Goal: Task Accomplishment & Management: Manage account settings

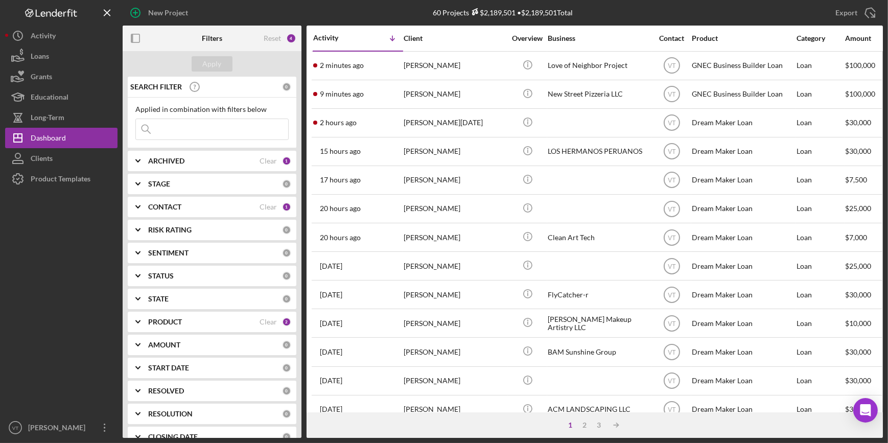
click at [191, 130] on input at bounding box center [212, 129] width 152 height 20
type input "law"
click at [216, 68] on div "Apply" at bounding box center [212, 63] width 19 height 15
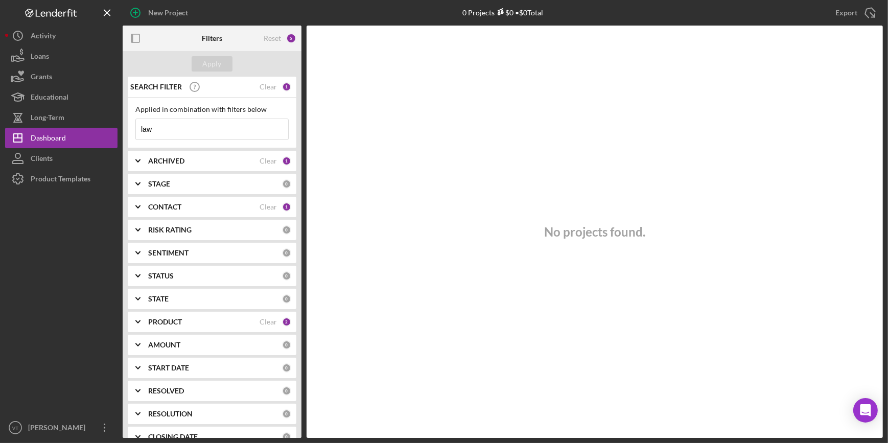
click at [137, 157] on icon "Icon/Expander" at bounding box center [138, 161] width 26 height 26
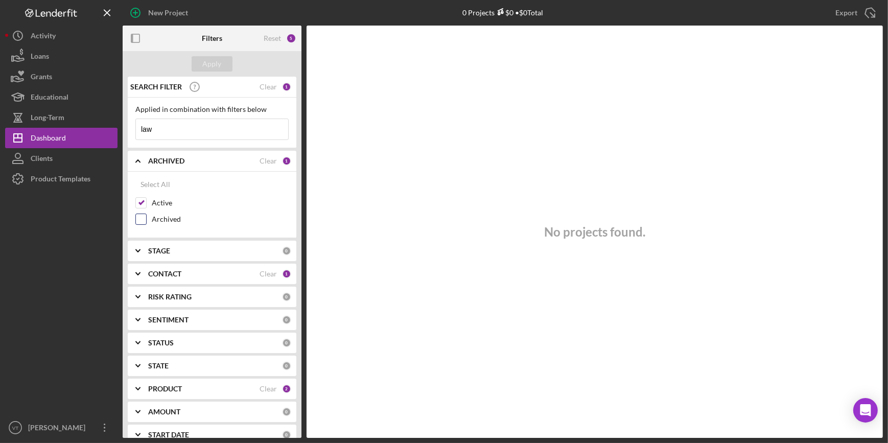
click at [141, 217] on input "Archived" at bounding box center [141, 219] width 10 height 10
checkbox input "true"
click at [215, 61] on div "Apply" at bounding box center [212, 63] width 19 height 15
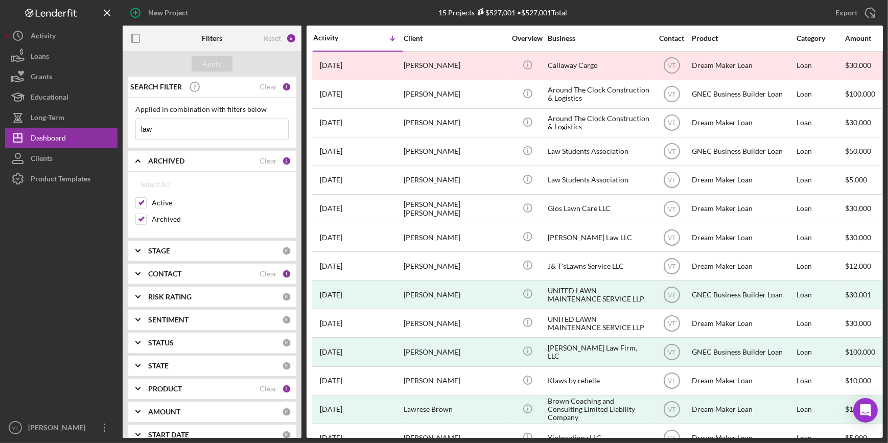
click at [186, 133] on input "law" at bounding box center [212, 129] width 152 height 20
type input "l"
type input "[PERSON_NAME]"
click at [219, 61] on div "Apply" at bounding box center [212, 63] width 19 height 15
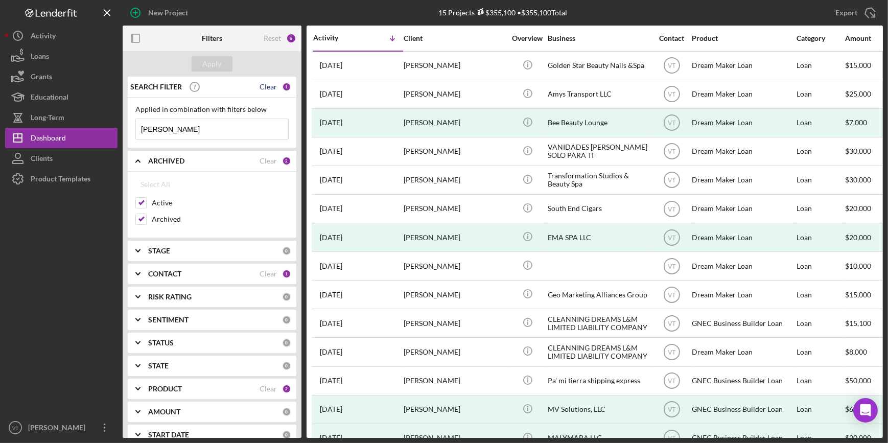
click at [266, 88] on div "Clear" at bounding box center [268, 87] width 17 height 8
click at [205, 64] on div "Apply" at bounding box center [212, 63] width 19 height 15
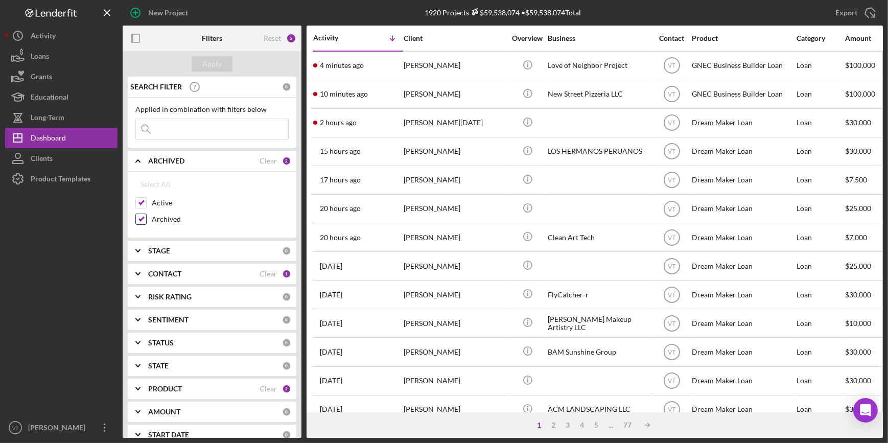
click at [143, 219] on input "Archived" at bounding box center [141, 219] width 10 height 10
checkbox input "false"
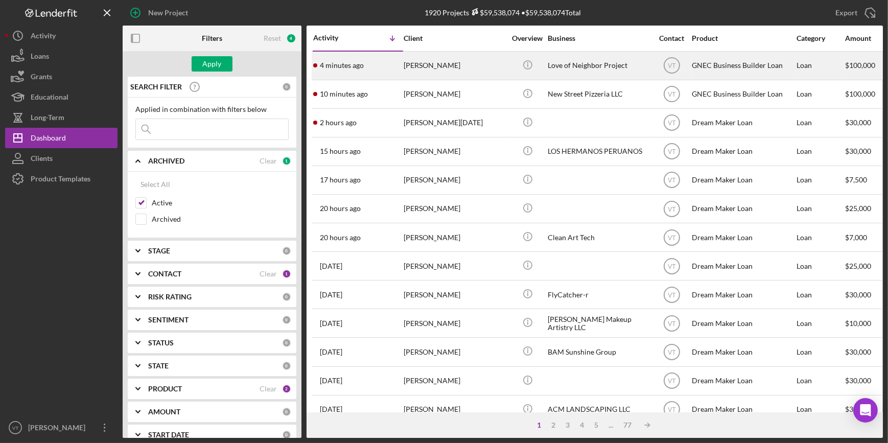
click at [387, 60] on div "4 minutes ago [PERSON_NAME]" at bounding box center [357, 65] width 89 height 27
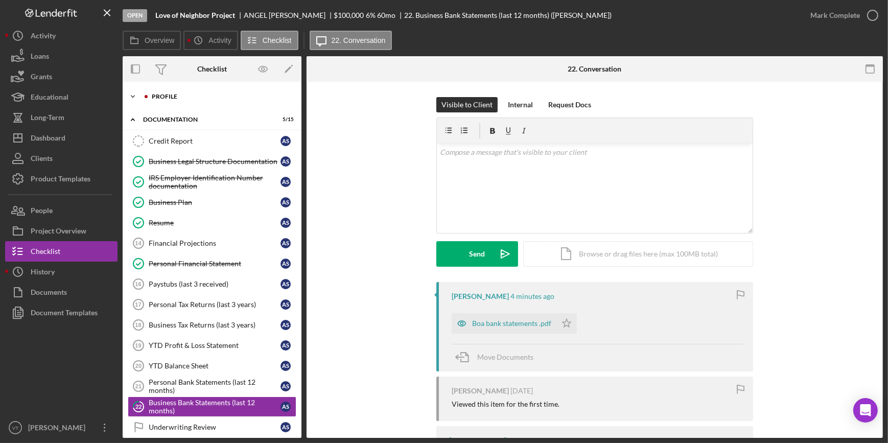
click at [133, 92] on icon "Icon/Expander" at bounding box center [133, 96] width 20 height 20
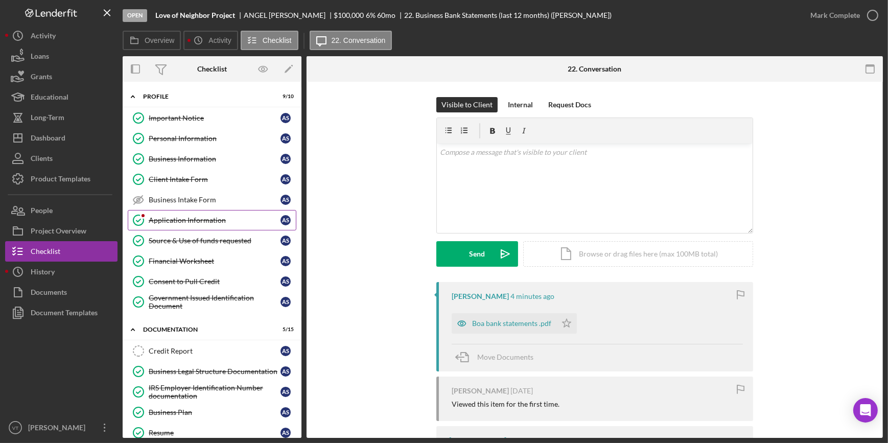
click at [181, 220] on div "Application Information" at bounding box center [215, 220] width 132 height 8
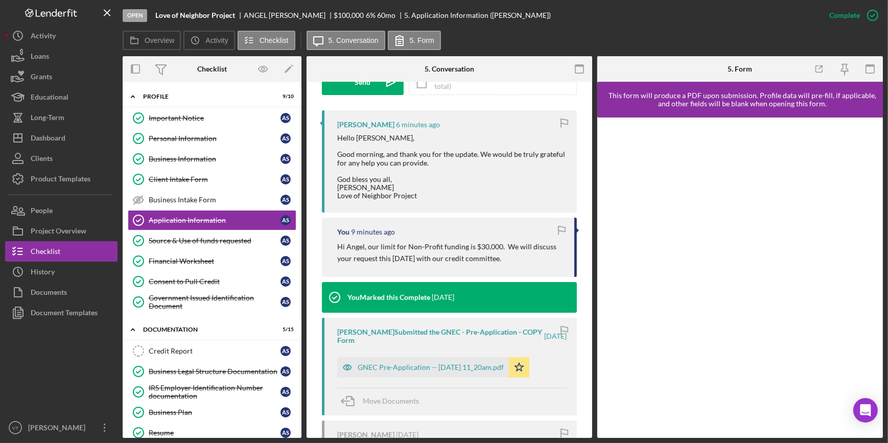
scroll to position [325, 0]
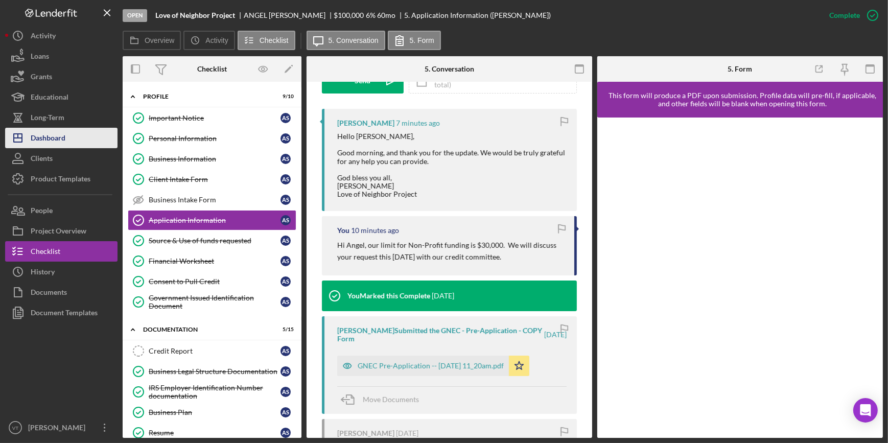
click at [74, 143] on button "Icon/Dashboard Dashboard" at bounding box center [61, 138] width 112 height 20
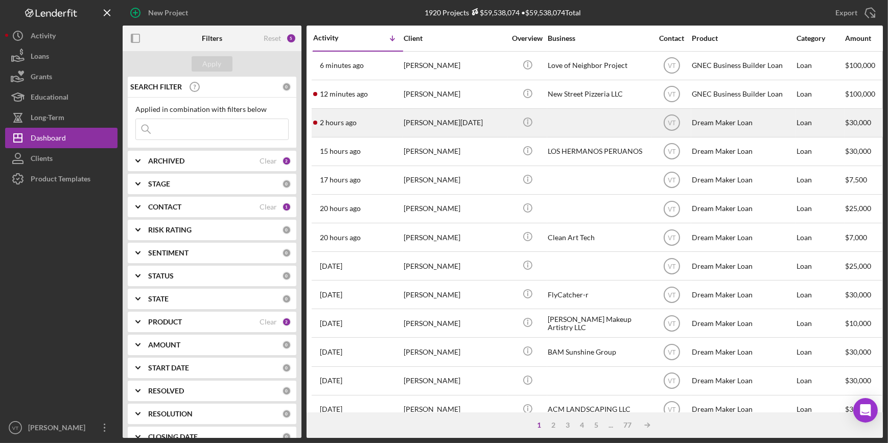
click at [391, 120] on div "2 hours ago [PERSON_NAME][DATE]" at bounding box center [357, 122] width 89 height 27
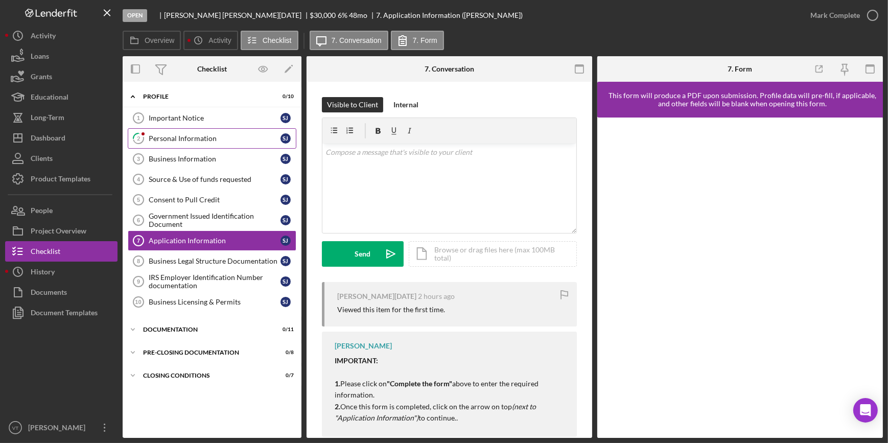
click at [200, 140] on div "Personal Information" at bounding box center [215, 138] width 132 height 8
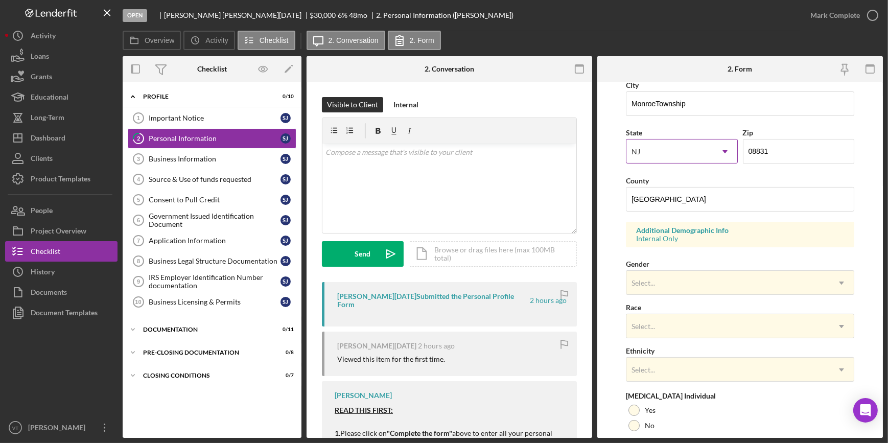
scroll to position [325, 0]
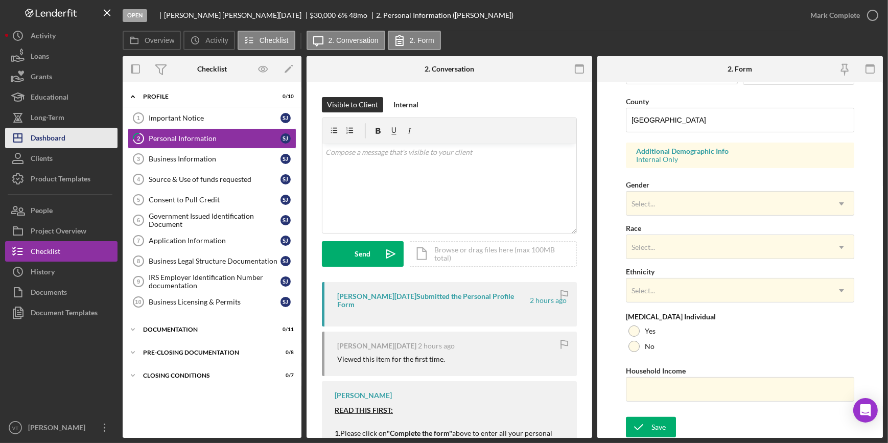
click at [47, 140] on div "Dashboard" at bounding box center [48, 139] width 35 height 23
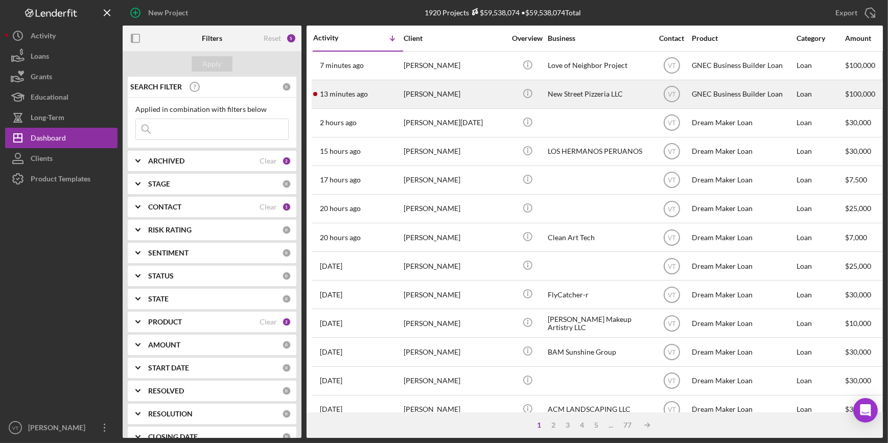
click at [376, 97] on div "13 minutes ago [PERSON_NAME]" at bounding box center [357, 94] width 89 height 27
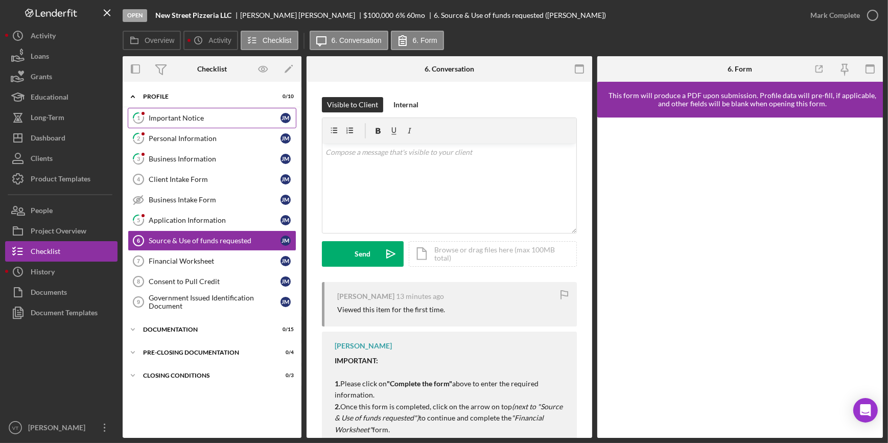
click at [212, 115] on div "Important Notice" at bounding box center [215, 118] width 132 height 8
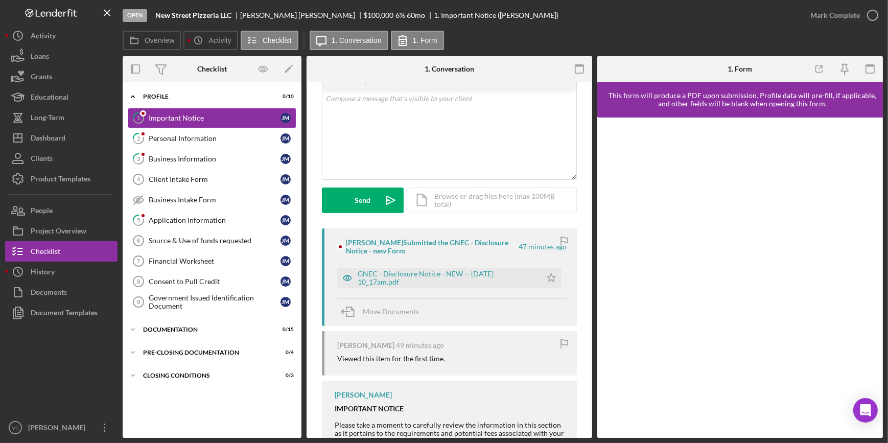
scroll to position [25, 0]
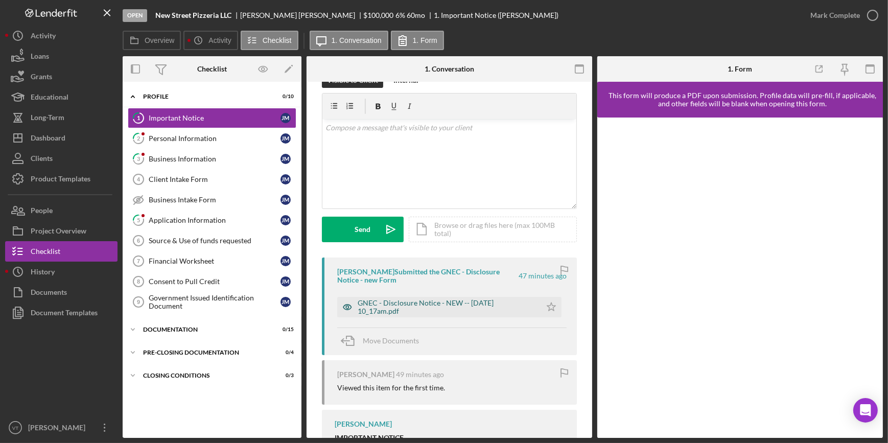
click at [456, 308] on div "GNEC - Disclosure Notice - NEW -- [DATE] 10_17am.pdf" at bounding box center [447, 307] width 178 height 16
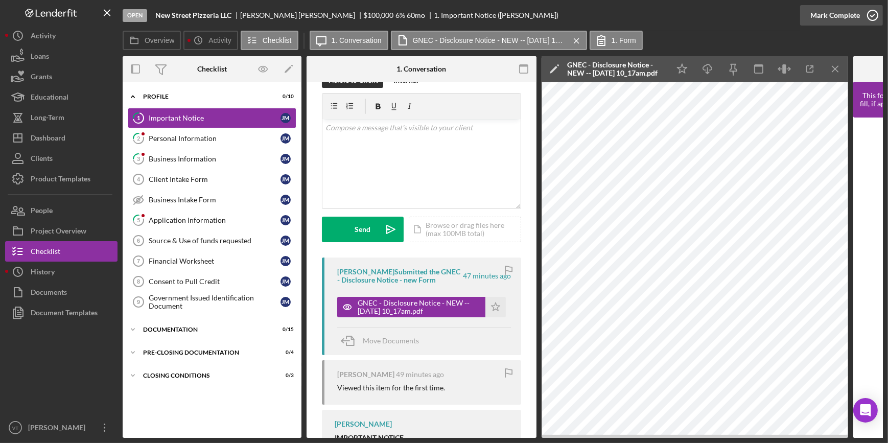
click at [821, 13] on div "Mark Complete" at bounding box center [836, 15] width 50 height 20
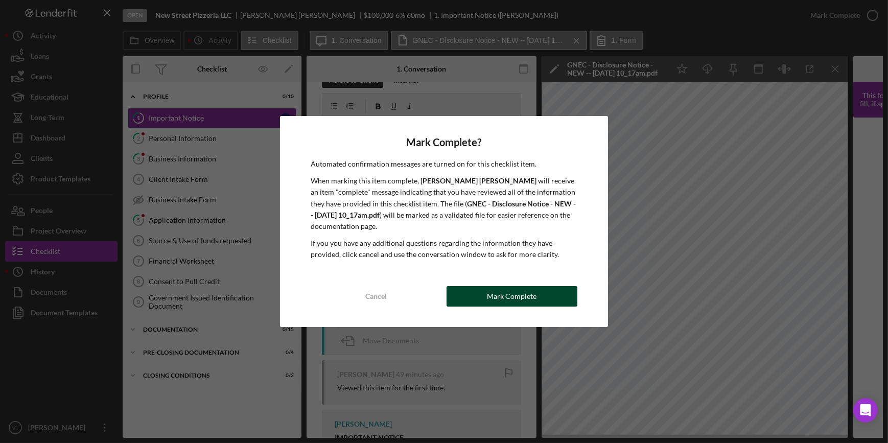
click at [538, 300] on button "Mark Complete" at bounding box center [512, 296] width 131 height 20
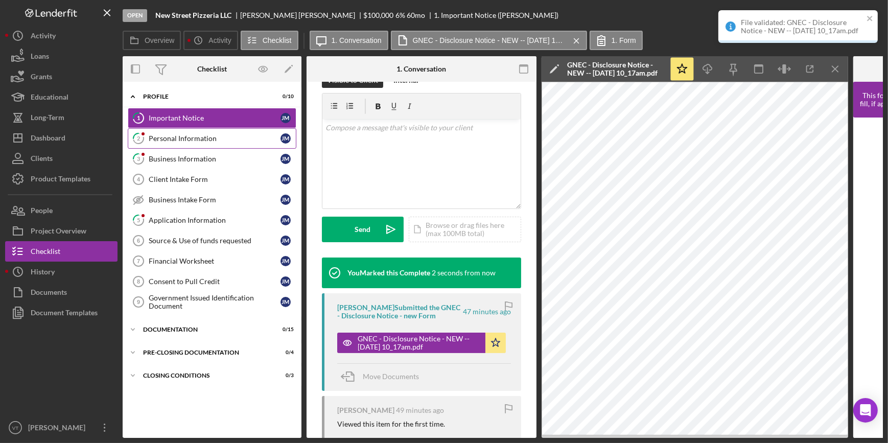
scroll to position [176, 0]
click at [178, 142] on div "Personal Information" at bounding box center [215, 138] width 132 height 8
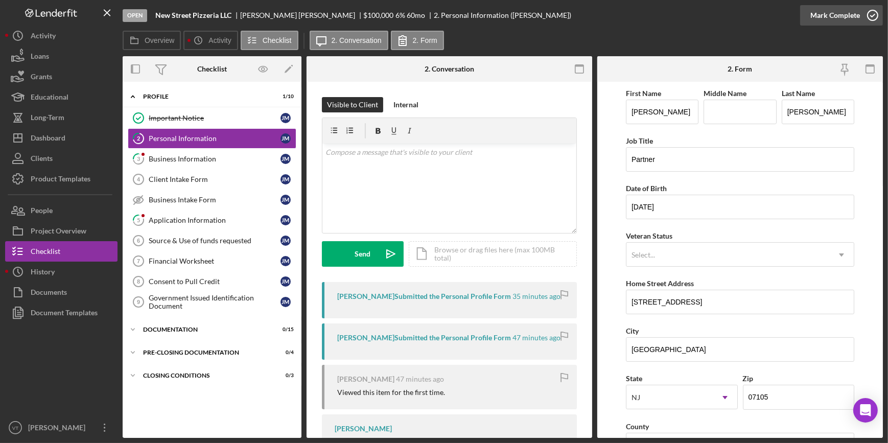
click at [831, 13] on div "Mark Complete" at bounding box center [836, 15] width 50 height 20
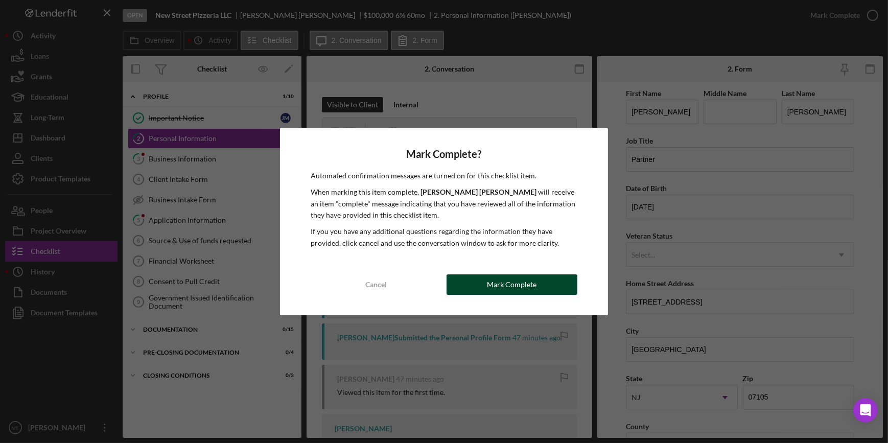
click at [526, 282] on div "Mark Complete" at bounding box center [512, 284] width 50 height 20
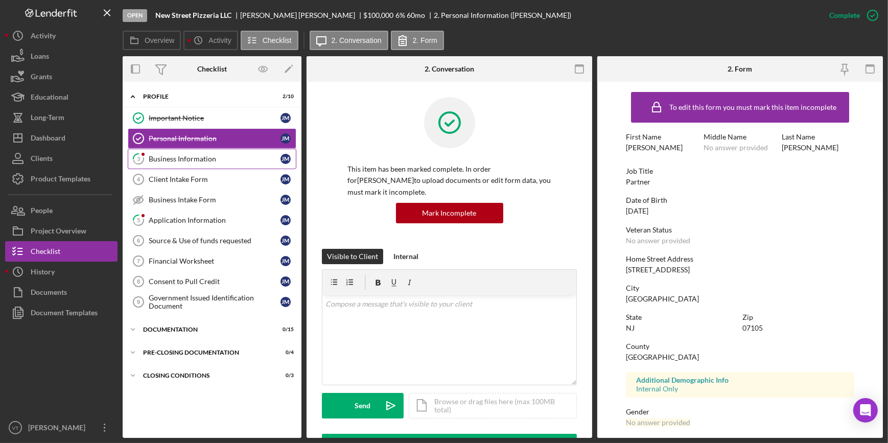
click at [210, 158] on div "Business Information" at bounding box center [215, 159] width 132 height 8
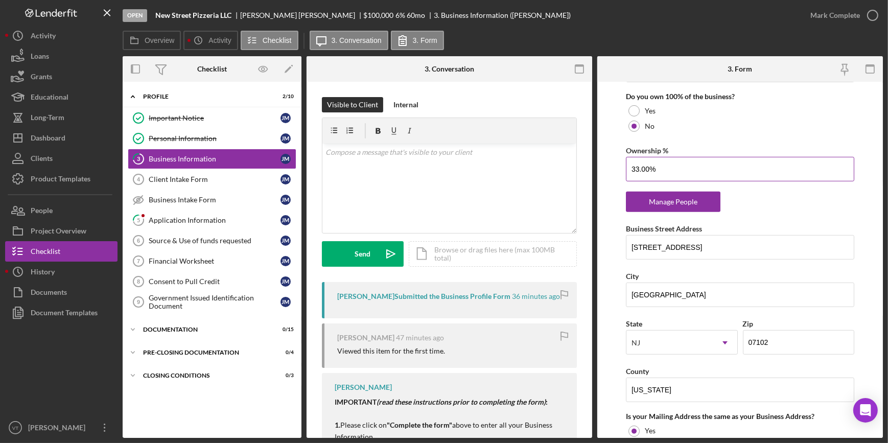
scroll to position [557, 0]
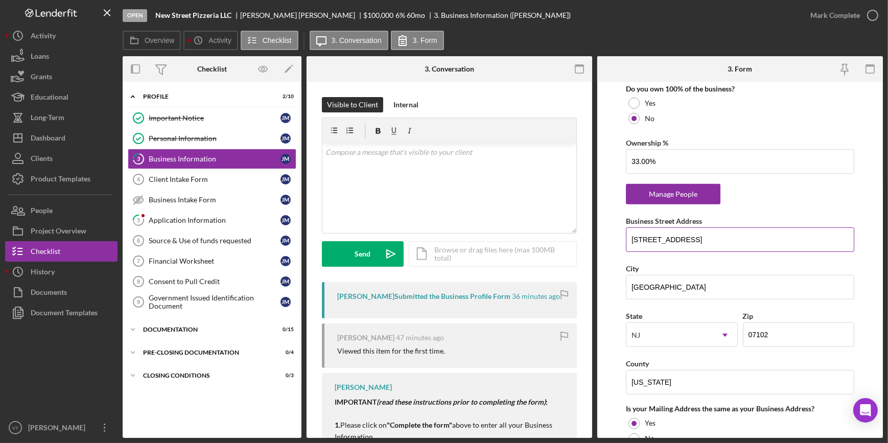
drag, startPoint x: 687, startPoint y: 238, endPoint x: 627, endPoint y: 244, distance: 61.2
click at [627, 244] on input "[STREET_ADDRESS]" at bounding box center [740, 239] width 228 height 25
click at [828, 19] on div "Mark Complete" at bounding box center [836, 15] width 50 height 20
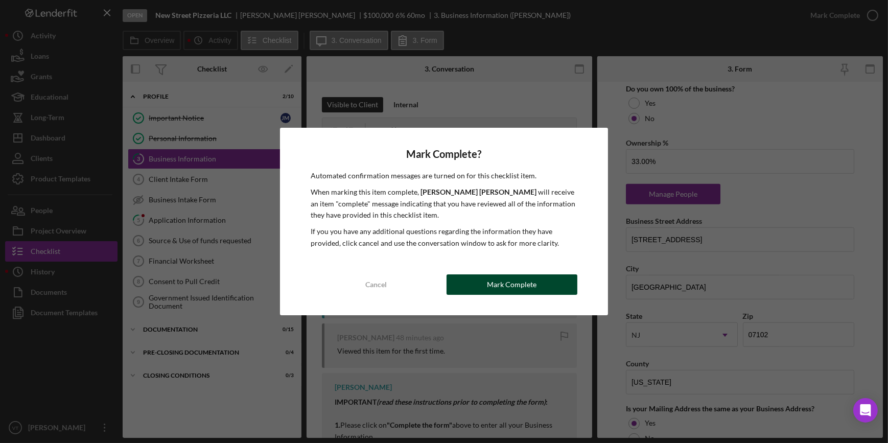
click at [532, 283] on div "Mark Complete" at bounding box center [512, 284] width 50 height 20
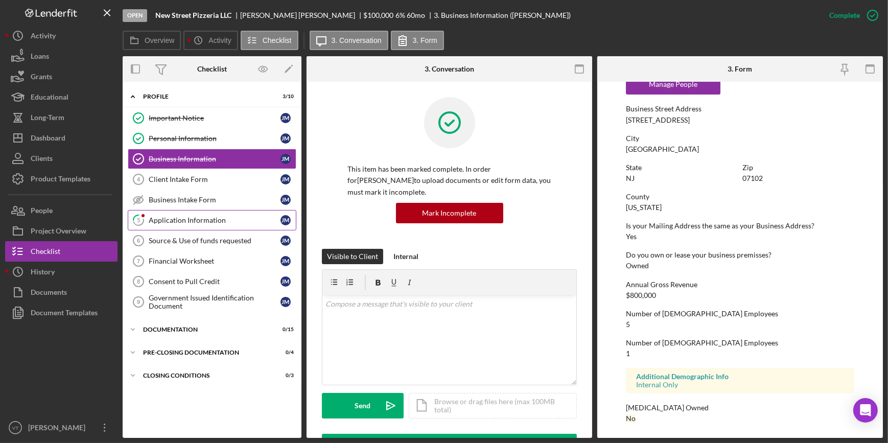
scroll to position [407, 0]
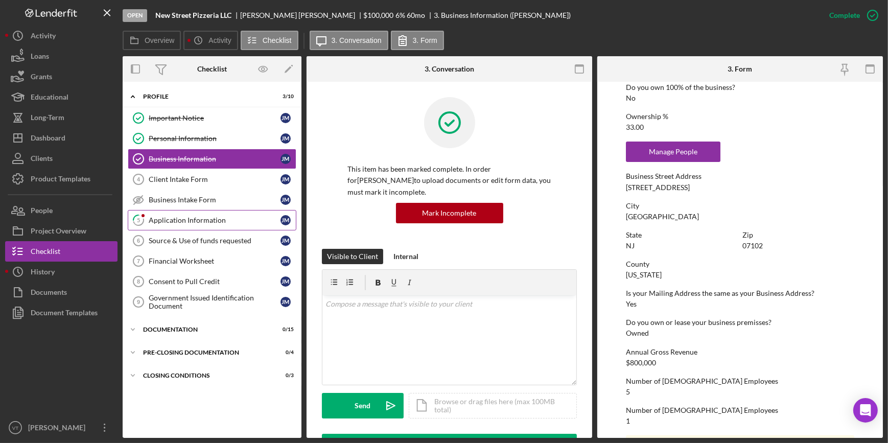
click at [177, 216] on div "Application Information" at bounding box center [215, 220] width 132 height 8
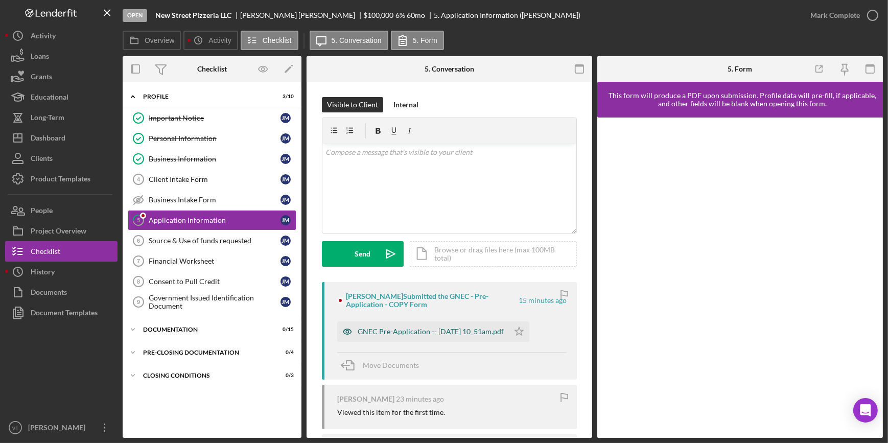
click at [445, 330] on div "GNEC Pre-Application -- [DATE] 10_51am.pdf" at bounding box center [431, 332] width 146 height 8
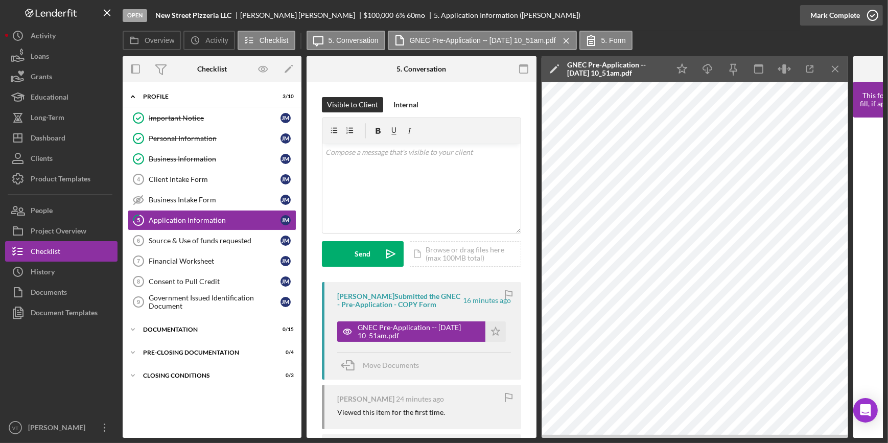
click at [842, 20] on div "Mark Complete" at bounding box center [836, 15] width 50 height 20
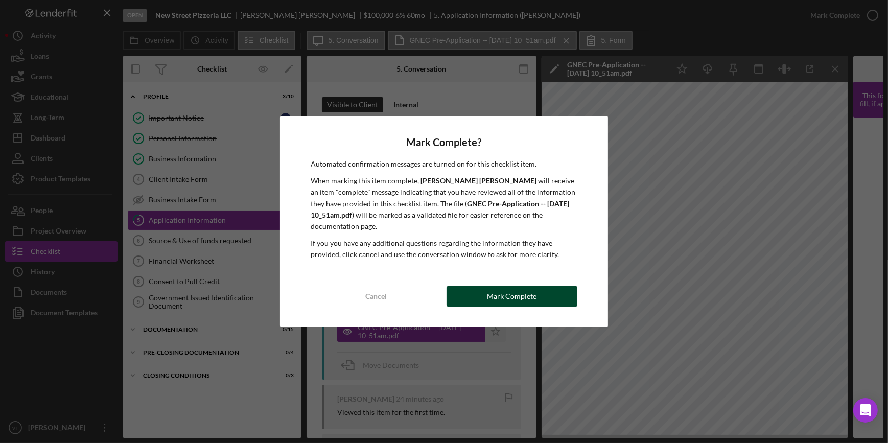
click at [547, 289] on button "Mark Complete" at bounding box center [512, 296] width 131 height 20
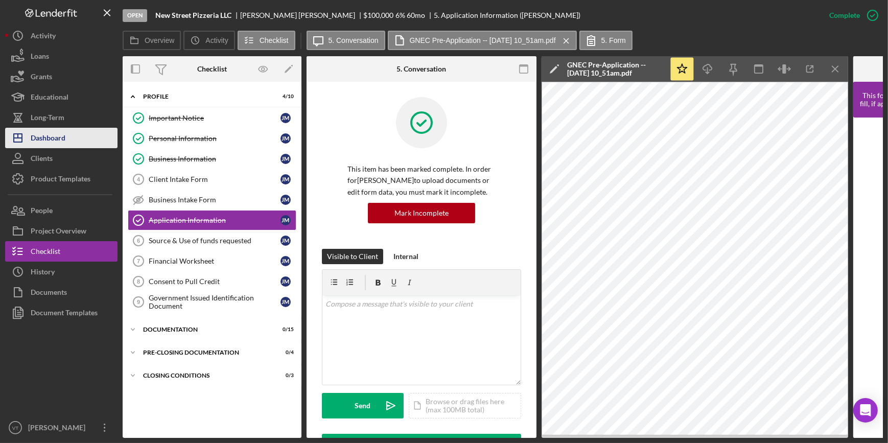
click at [73, 138] on button "Icon/Dashboard Dashboard" at bounding box center [61, 138] width 112 height 20
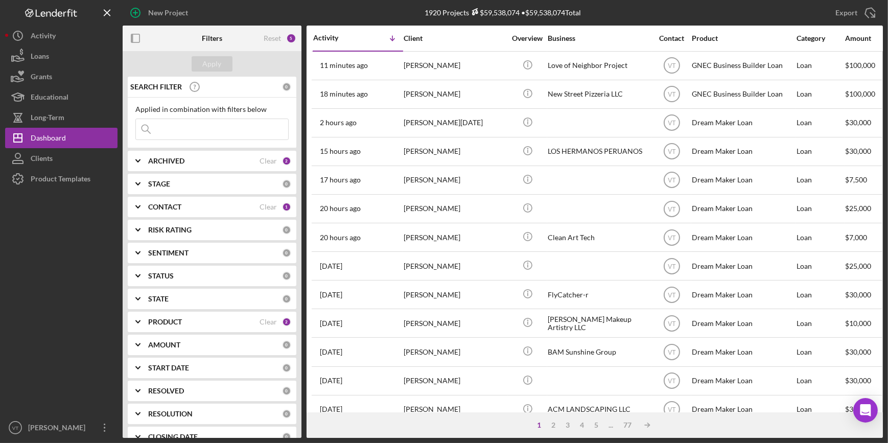
click at [194, 130] on input at bounding box center [212, 129] width 152 height 20
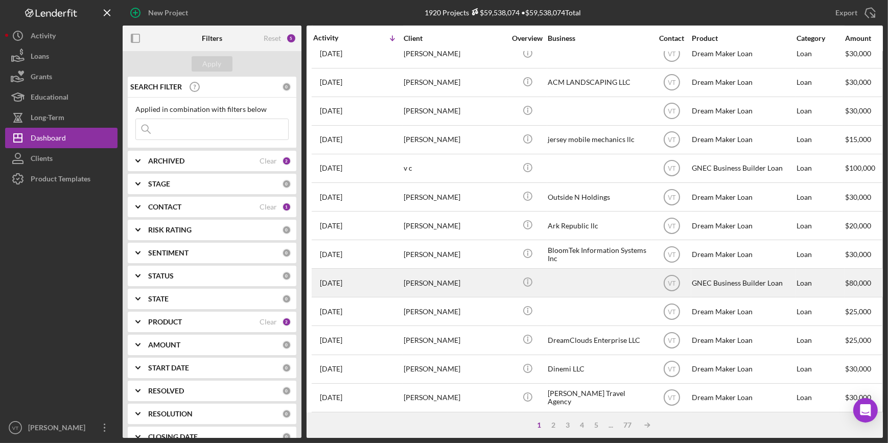
scroll to position [369, 0]
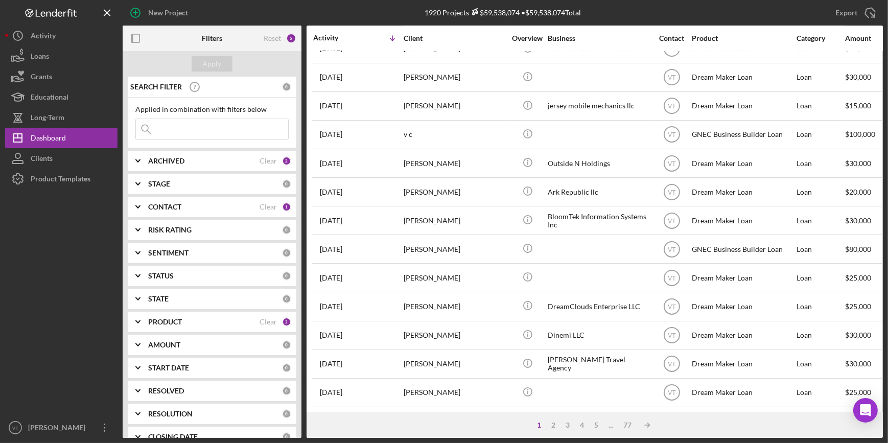
click at [97, 199] on div at bounding box center [61, 303] width 112 height 228
click at [133, 157] on icon "Icon/Expander" at bounding box center [138, 161] width 26 height 26
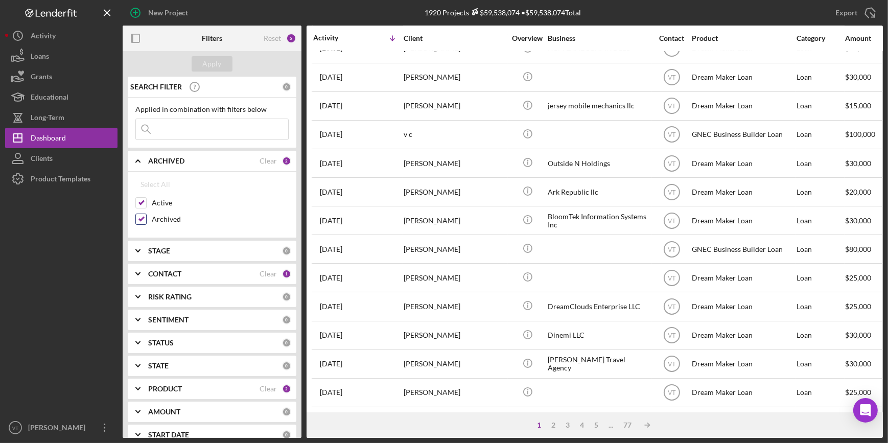
click at [140, 214] on input "Archived" at bounding box center [141, 219] width 10 height 10
checkbox input "false"
click at [214, 63] on div "Apply" at bounding box center [212, 63] width 19 height 15
click at [584, 427] on div "2" at bounding box center [584, 425] width 14 height 8
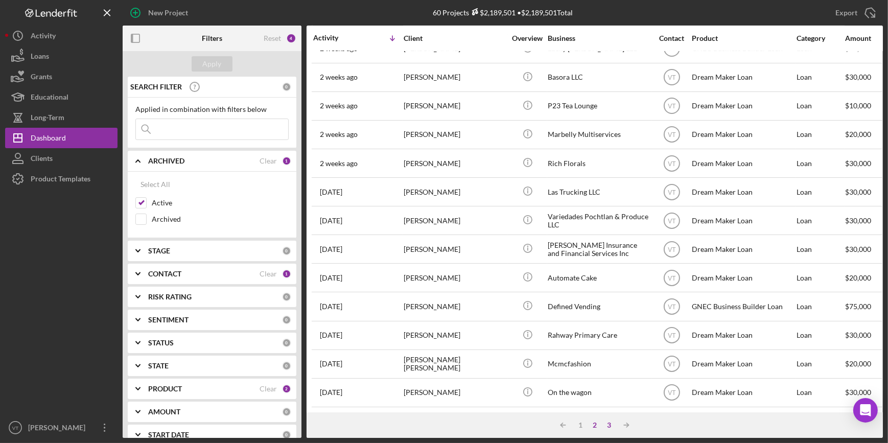
click at [608, 426] on div "3" at bounding box center [609, 425] width 14 height 8
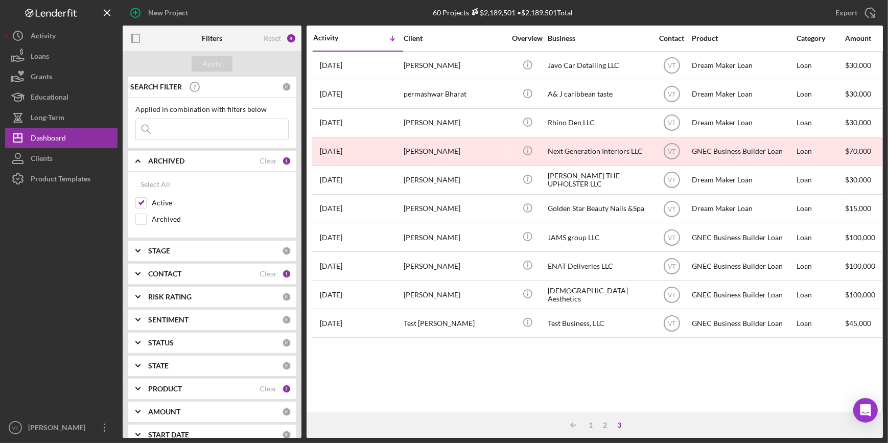
scroll to position [0, 0]
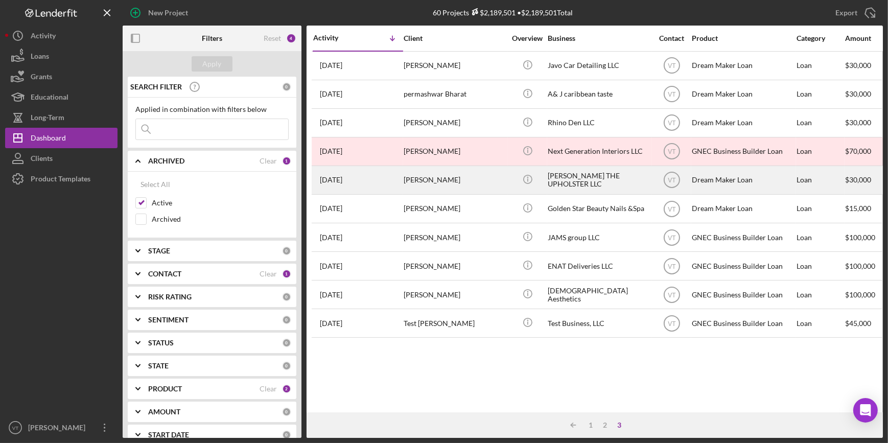
click at [390, 179] on div "[DATE] [PERSON_NAME]" at bounding box center [357, 180] width 89 height 27
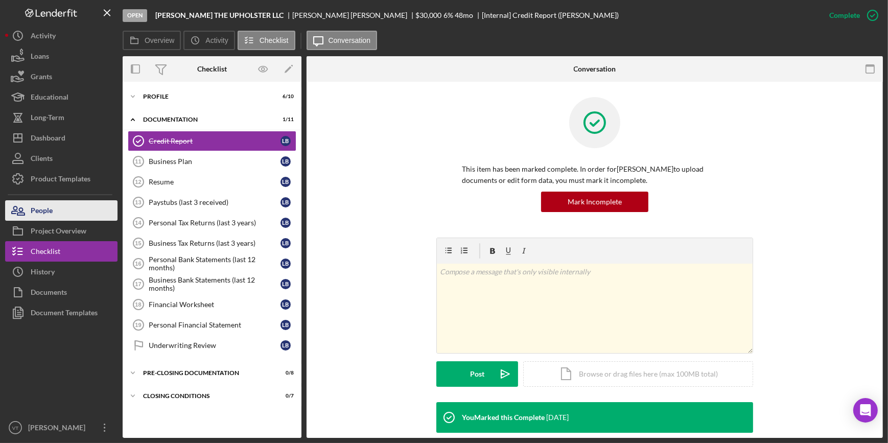
click at [86, 213] on button "People" at bounding box center [61, 210] width 112 height 20
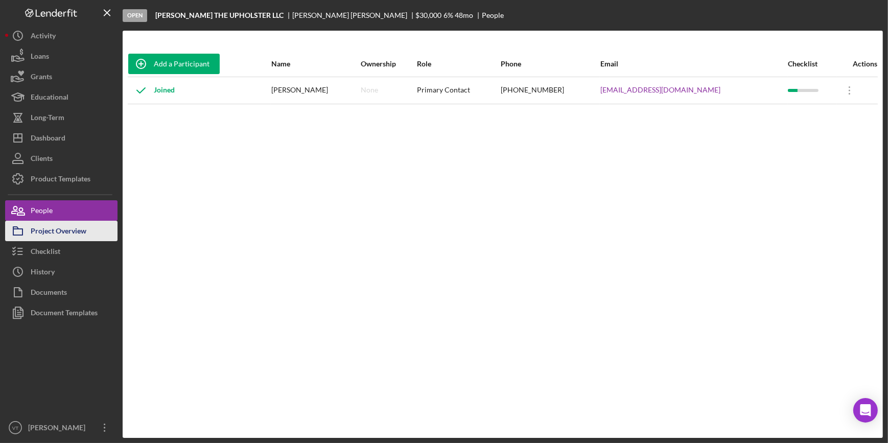
click at [78, 224] on div "Project Overview" at bounding box center [59, 232] width 56 height 23
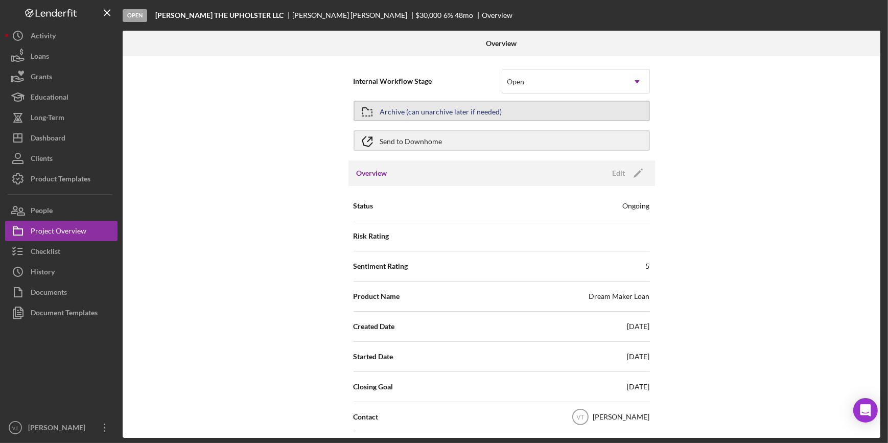
click at [434, 111] on div "Archive (can unarchive later if needed)" at bounding box center [441, 111] width 122 height 18
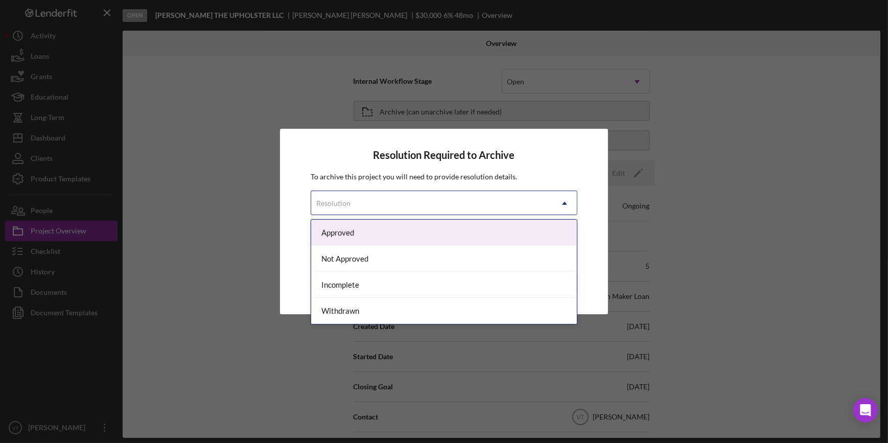
click at [427, 205] on div "Resolution" at bounding box center [431, 204] width 241 height 24
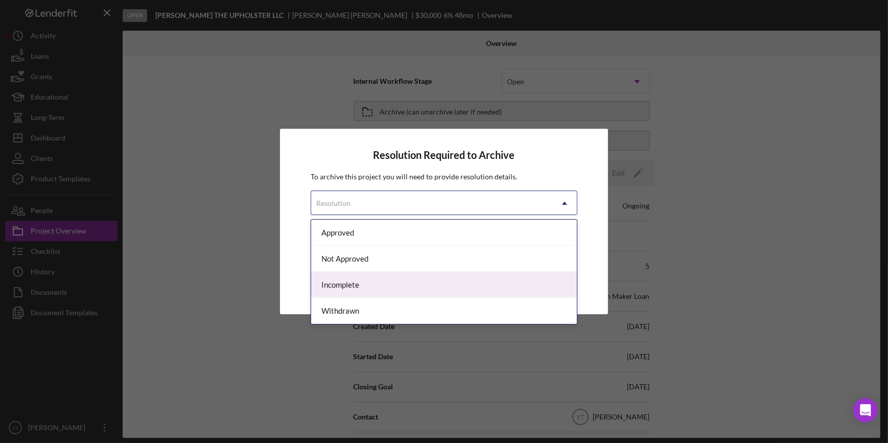
click at [390, 278] on div "Incomplete" at bounding box center [443, 285] width 265 height 26
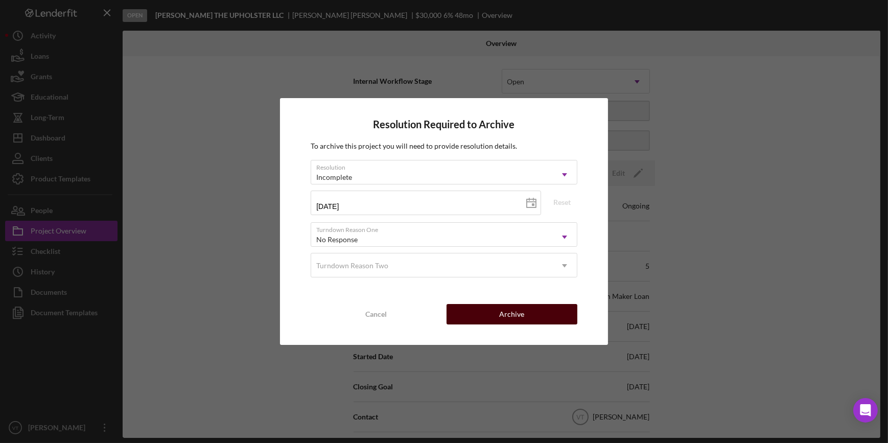
click at [492, 313] on button "Archive" at bounding box center [512, 314] width 131 height 20
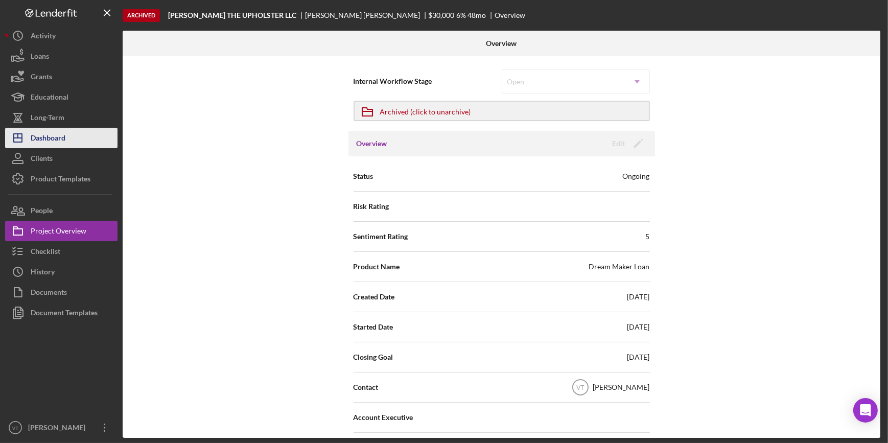
click at [79, 142] on button "Icon/Dashboard Dashboard" at bounding box center [61, 138] width 112 height 20
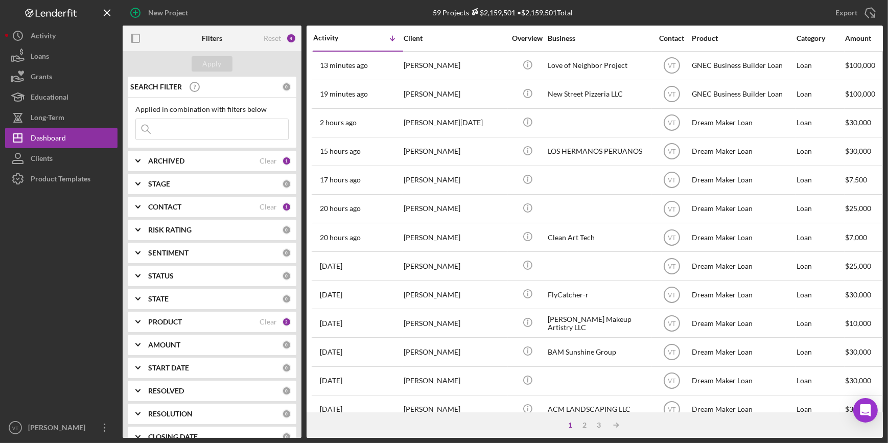
click at [179, 125] on input at bounding box center [212, 129] width 152 height 20
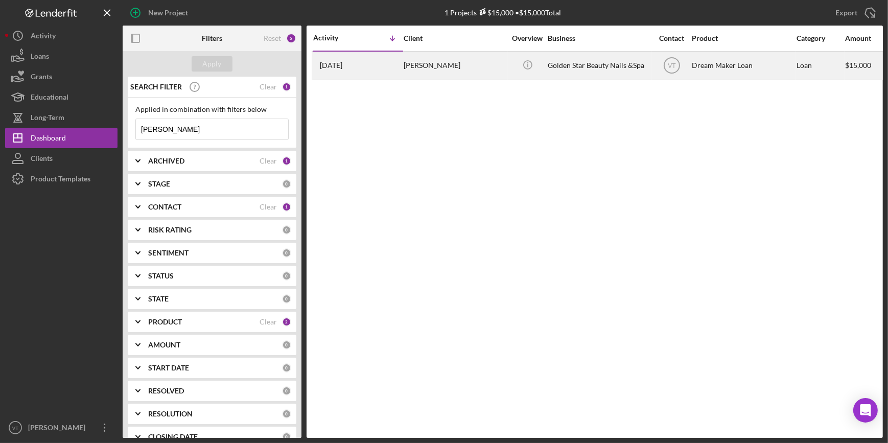
type input "[PERSON_NAME]"
click at [424, 61] on div "[PERSON_NAME]" at bounding box center [455, 65] width 102 height 27
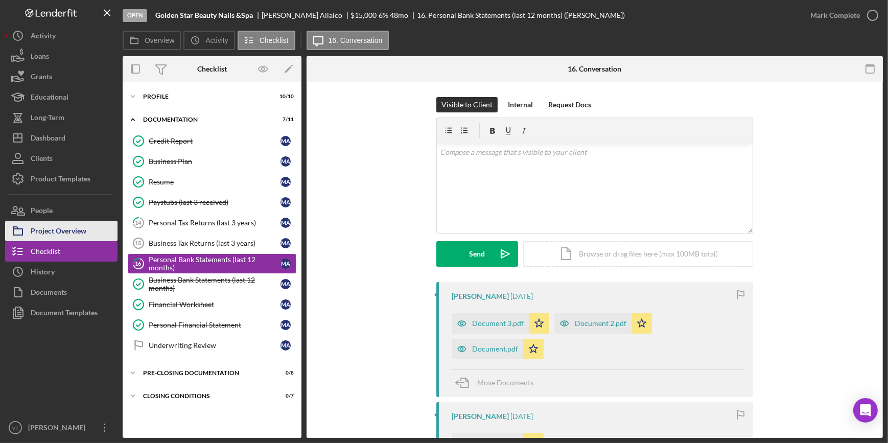
click at [81, 234] on div "Project Overview" at bounding box center [59, 232] width 56 height 23
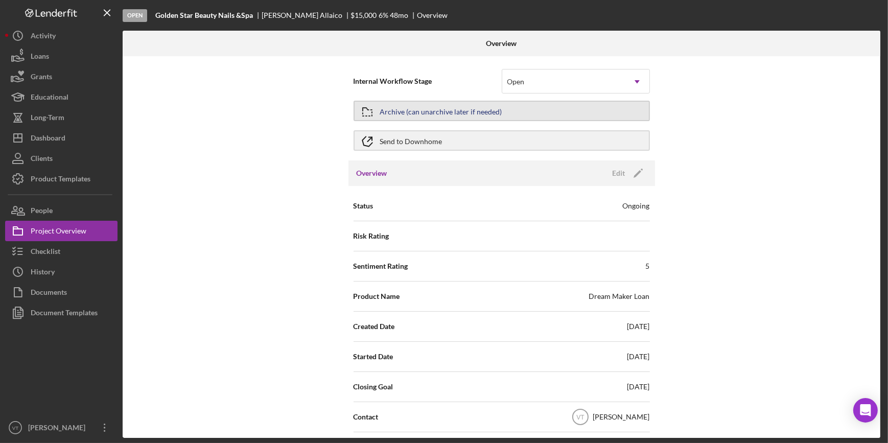
click at [420, 113] on div "Archive (can unarchive later if needed)" at bounding box center [441, 111] width 122 height 18
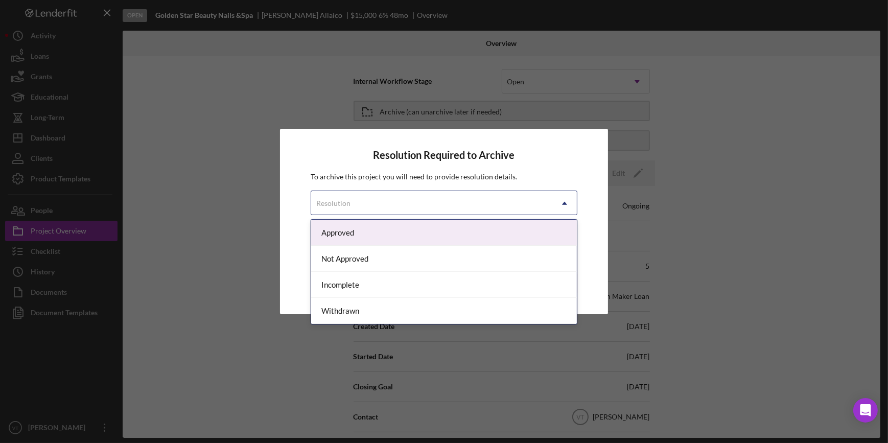
click at [414, 204] on div "Resolution" at bounding box center [431, 204] width 241 height 24
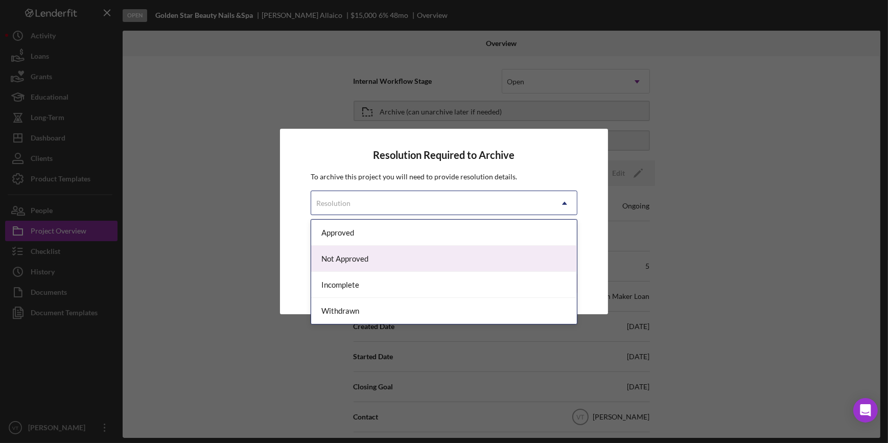
click at [385, 259] on div "Not Approved" at bounding box center [443, 259] width 265 height 26
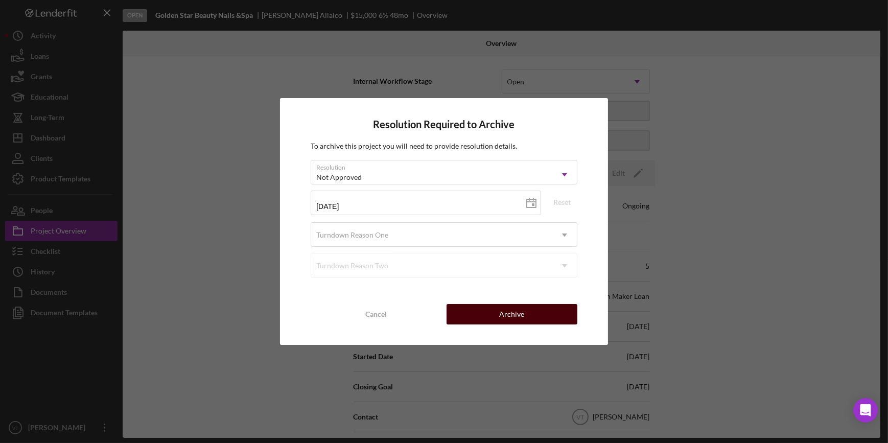
click at [495, 307] on button "Archive" at bounding box center [512, 314] width 131 height 20
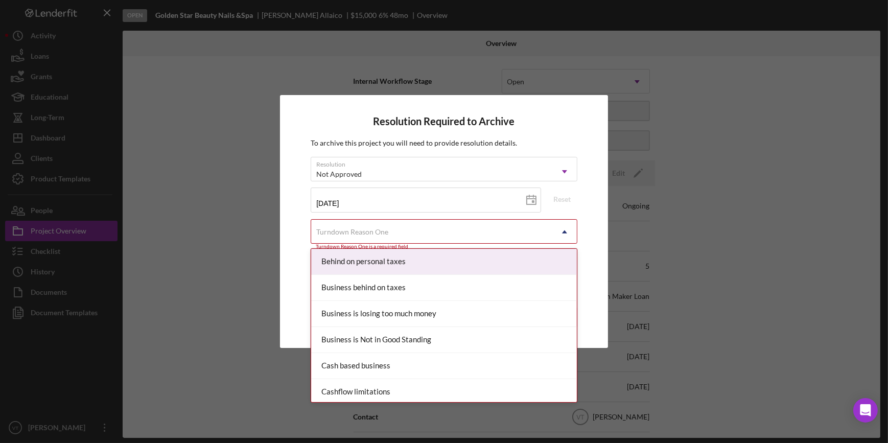
click at [479, 226] on div "Turndown Reason One" at bounding box center [431, 232] width 241 height 24
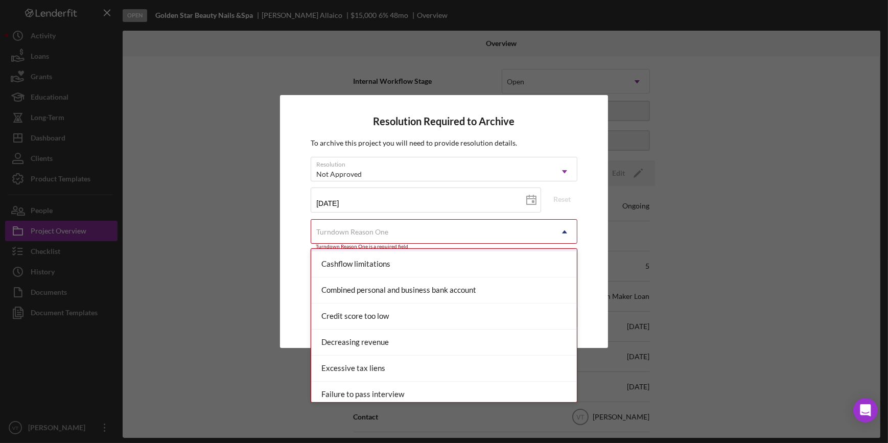
scroll to position [139, 0]
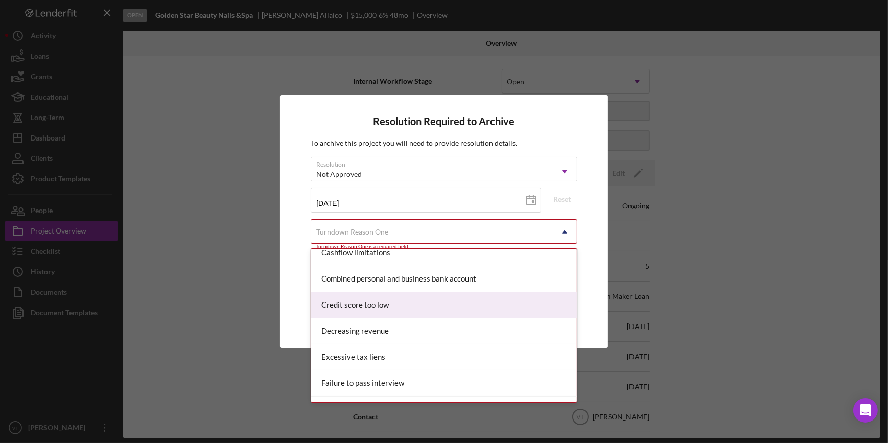
click at [432, 308] on div "Credit score too low" at bounding box center [443, 305] width 265 height 26
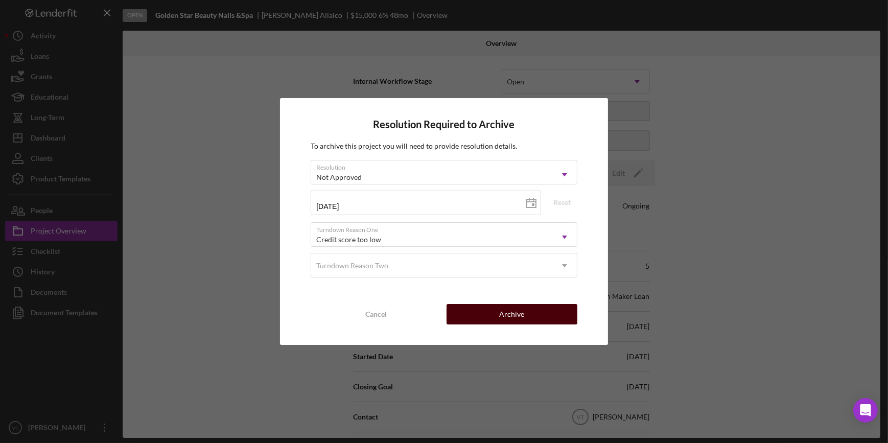
click at [496, 315] on button "Archive" at bounding box center [512, 314] width 131 height 20
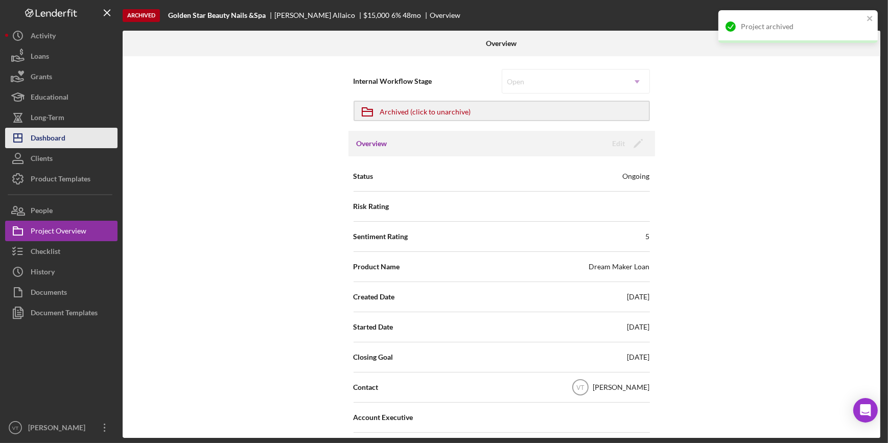
click at [77, 140] on button "Icon/Dashboard Dashboard" at bounding box center [61, 138] width 112 height 20
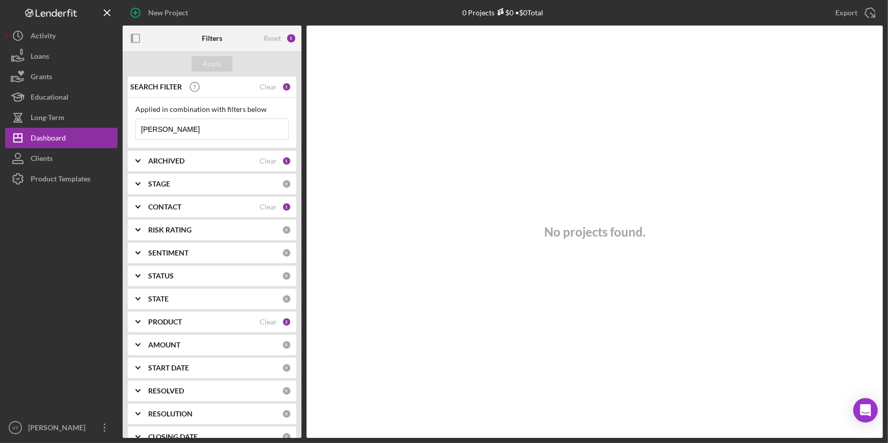
drag, startPoint x: 262, startPoint y: 87, endPoint x: 254, endPoint y: 79, distance: 10.9
click at [262, 87] on div "Clear" at bounding box center [268, 87] width 17 height 8
click at [200, 61] on button "Apply" at bounding box center [212, 63] width 41 height 15
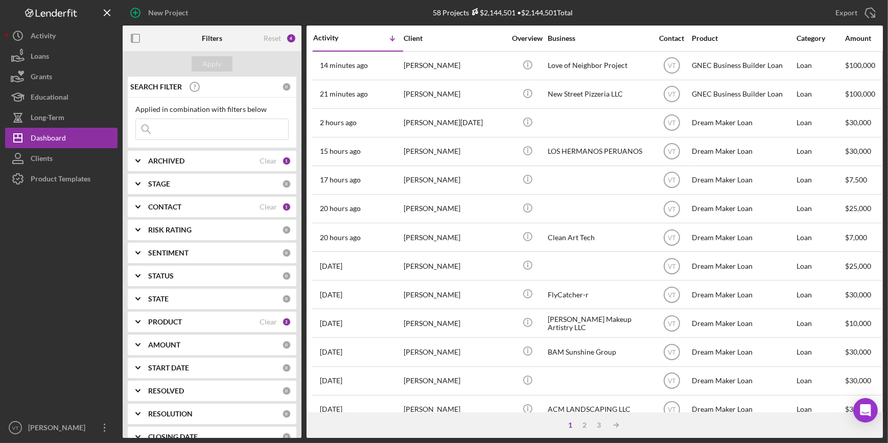
click at [182, 130] on input at bounding box center [212, 129] width 152 height 20
type input "[PERSON_NAME]"
click at [213, 61] on div "Apply" at bounding box center [212, 63] width 19 height 15
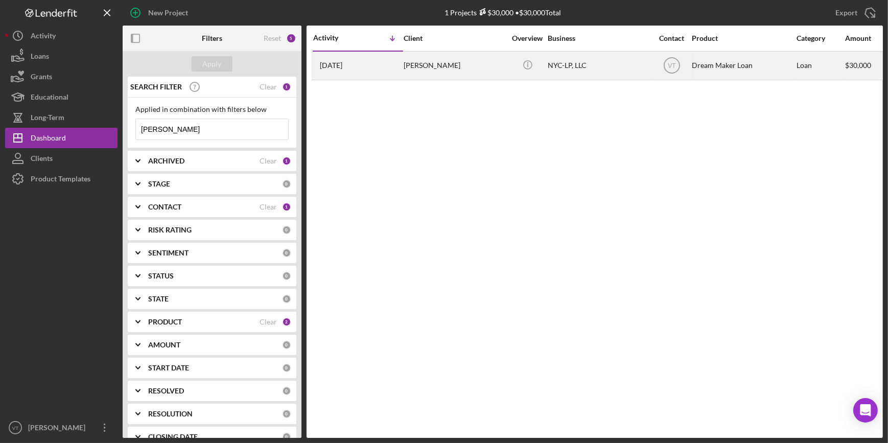
click at [399, 64] on div "[DATE] [PERSON_NAME]" at bounding box center [357, 65] width 89 height 27
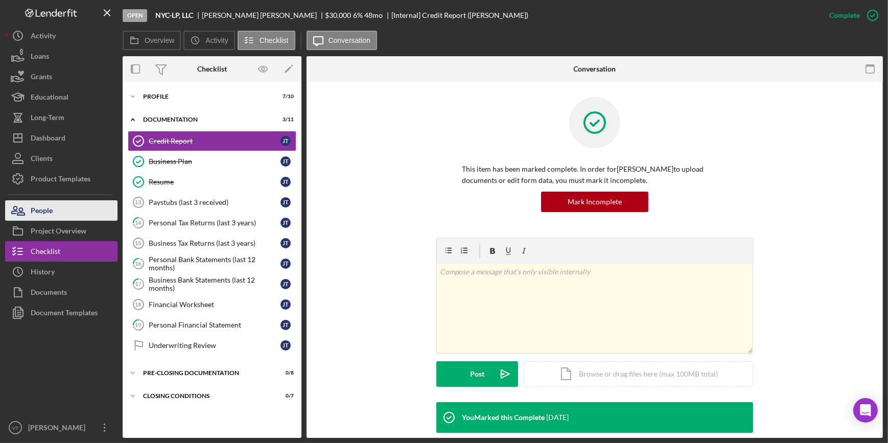
click at [84, 215] on button "People" at bounding box center [61, 210] width 112 height 20
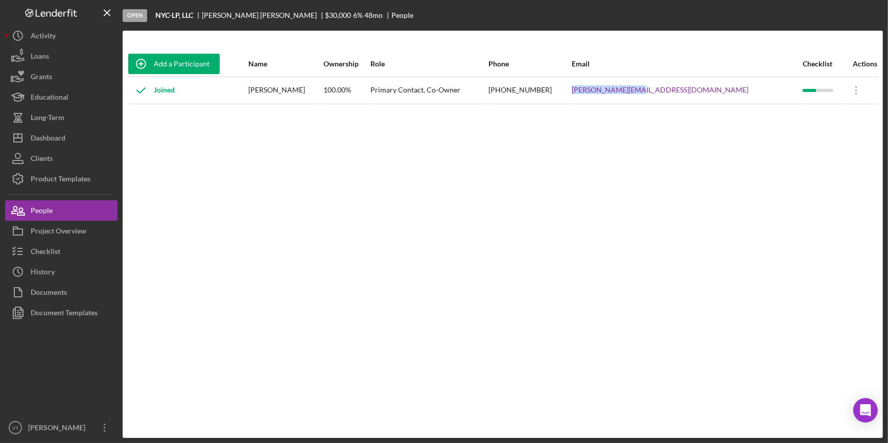
drag, startPoint x: 736, startPoint y: 88, endPoint x: 668, endPoint y: 97, distance: 69.0
click at [668, 97] on tr "Joined [PERSON_NAME] 100.00% Primary Contact, Co-Owner [PHONE_NUMBER] [PERSON_N…" at bounding box center [503, 90] width 750 height 27
copy tr "[PERSON_NAME][EMAIL_ADDRESS][DOMAIN_NAME]"
drag, startPoint x: 193, startPoint y: 12, endPoint x: 156, endPoint y: 15, distance: 37.4
click at [156, 15] on b "NYC-LP, LLC" at bounding box center [174, 15] width 38 height 8
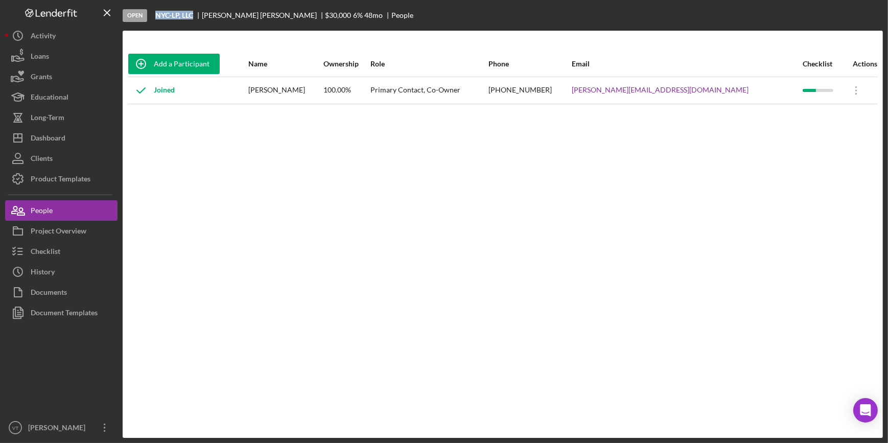
copy b "NYC-LP, LLC"
click at [76, 252] on button "Checklist" at bounding box center [61, 251] width 112 height 20
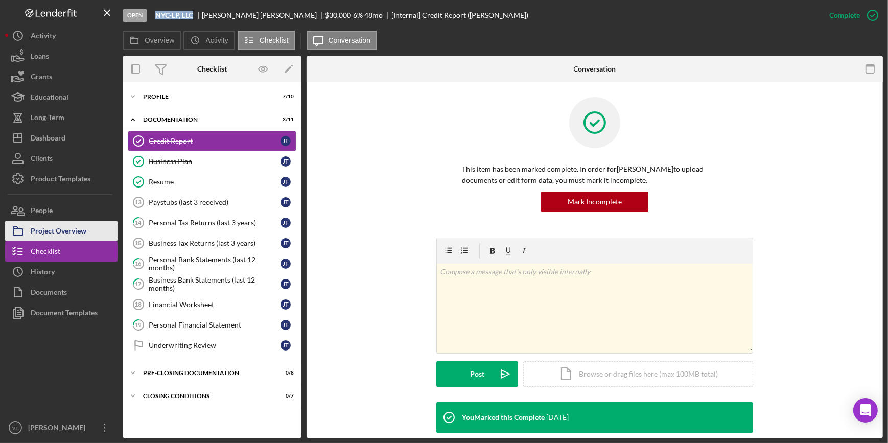
click at [77, 229] on div "Project Overview" at bounding box center [59, 232] width 56 height 23
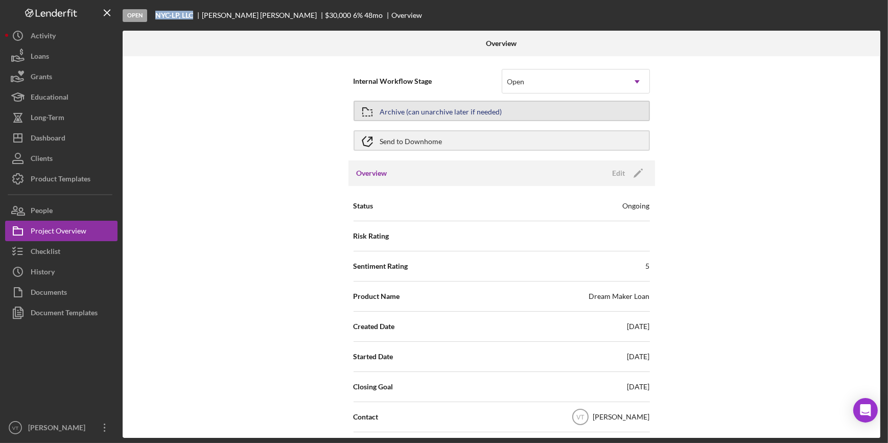
click at [535, 109] on button "Archive (can unarchive later if needed)" at bounding box center [502, 111] width 296 height 20
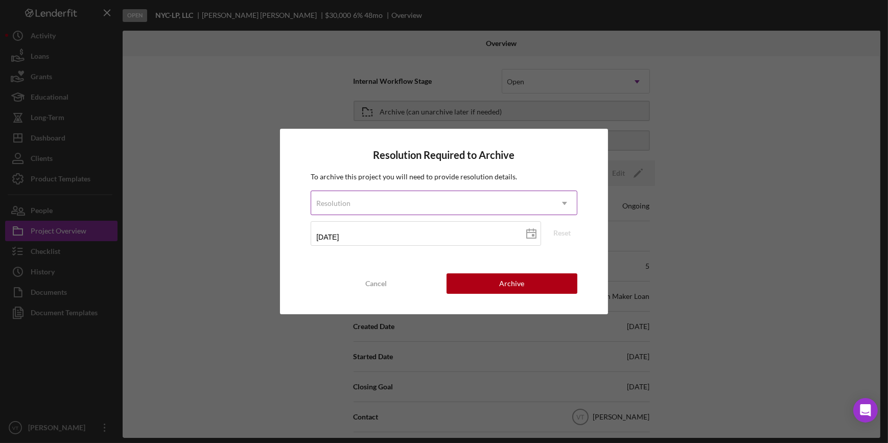
click at [451, 199] on div "Resolution" at bounding box center [431, 204] width 241 height 24
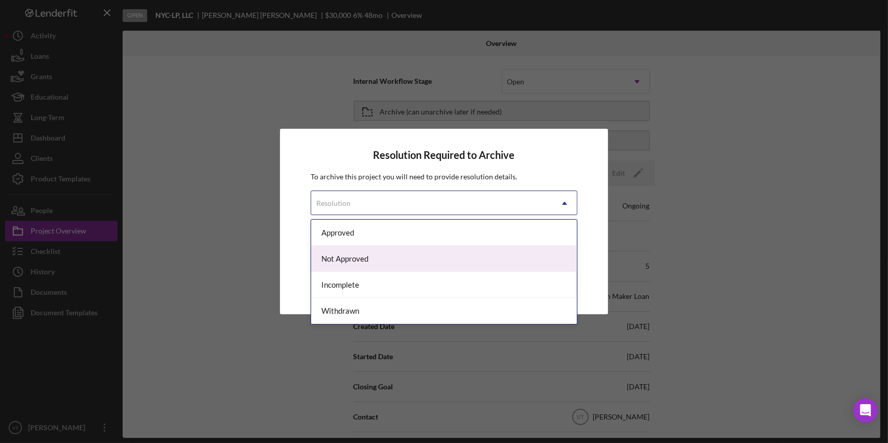
click at [418, 255] on div "Not Approved" at bounding box center [443, 259] width 265 height 26
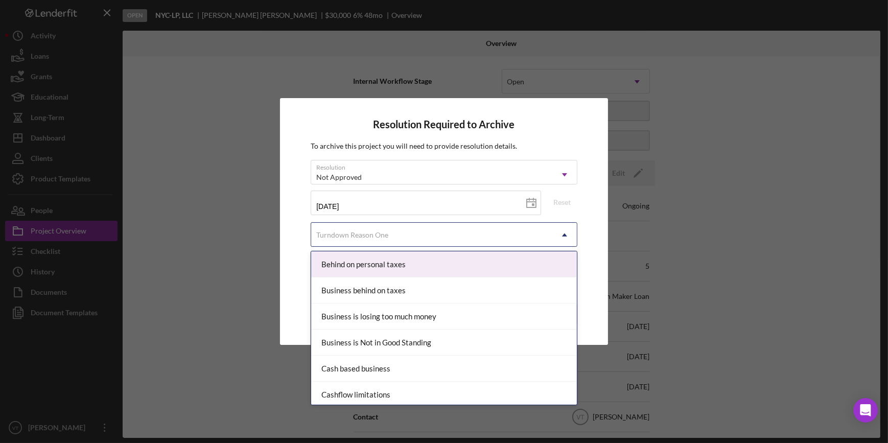
click at [415, 231] on div "Turndown Reason One" at bounding box center [431, 235] width 241 height 24
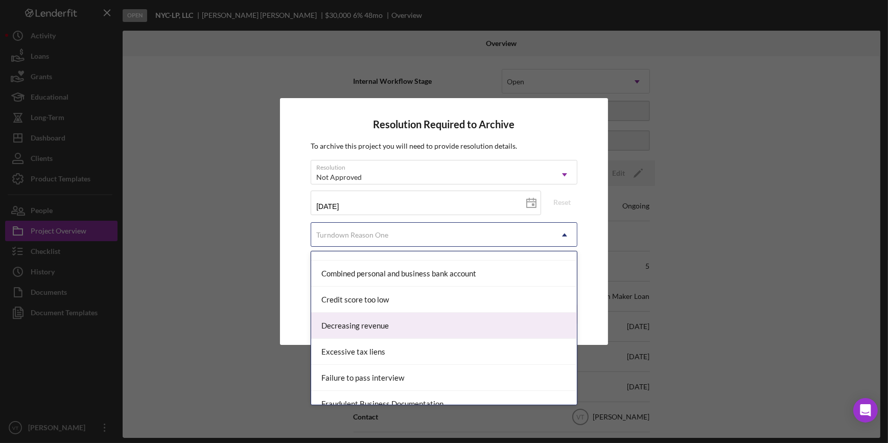
scroll to position [186, 0]
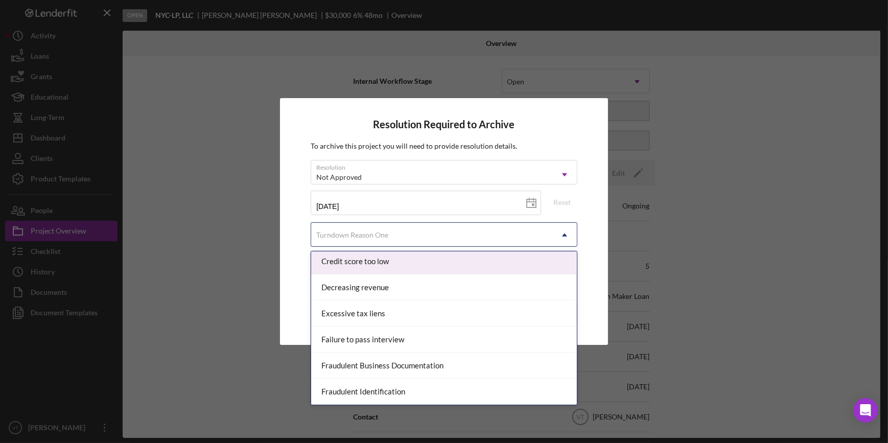
click at [379, 261] on div "Credit score too low" at bounding box center [443, 261] width 265 height 26
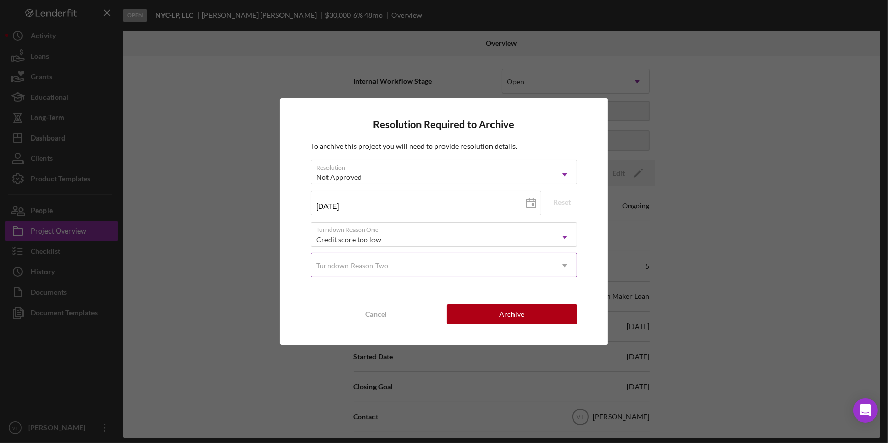
click at [388, 267] on div "Turndown Reason Two" at bounding box center [352, 266] width 74 height 8
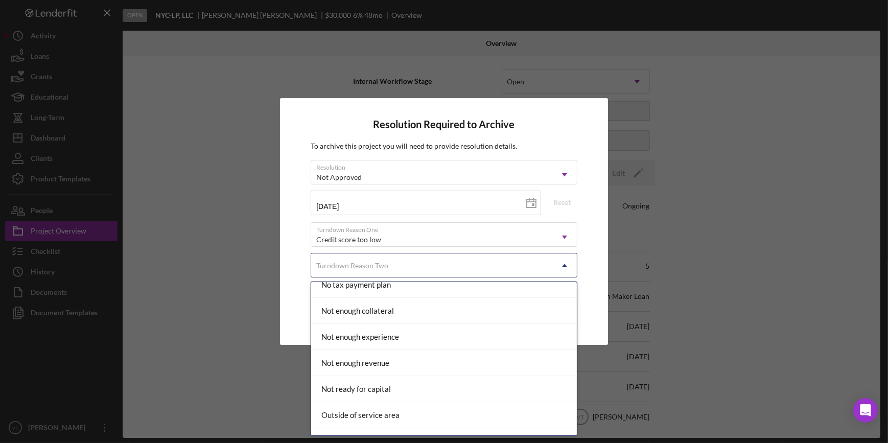
scroll to position [790, 0]
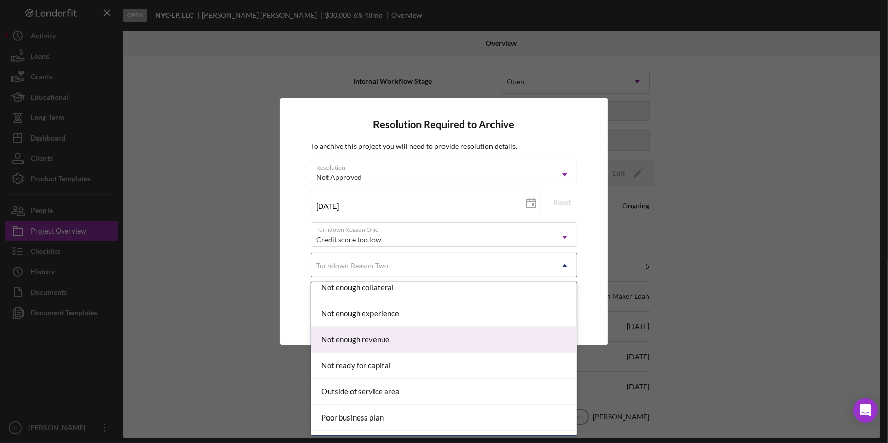
click at [399, 338] on div "Not enough revenue" at bounding box center [443, 340] width 265 height 26
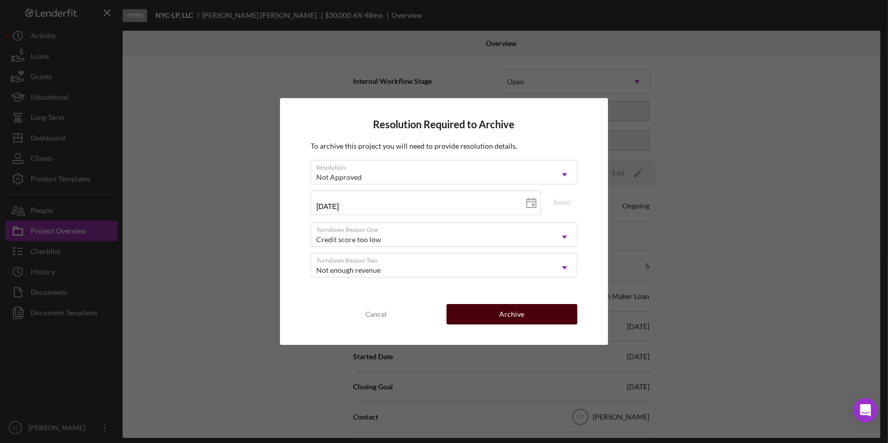
click at [502, 314] on div "Archive" at bounding box center [511, 314] width 25 height 20
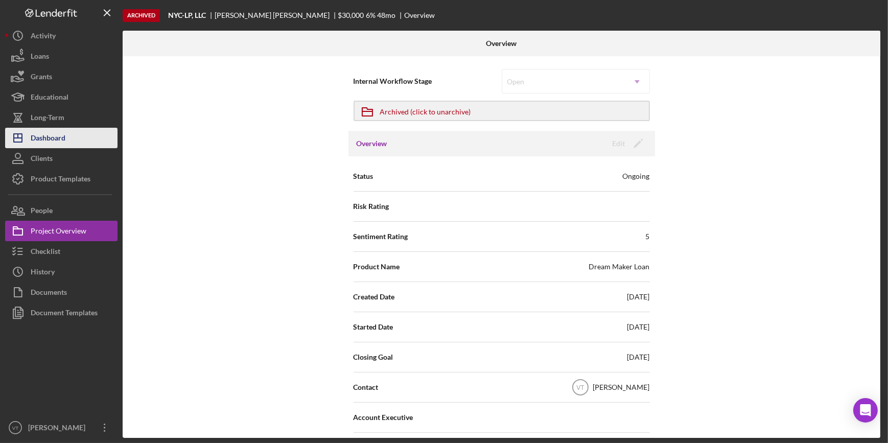
click at [81, 144] on button "Icon/Dashboard Dashboard" at bounding box center [61, 138] width 112 height 20
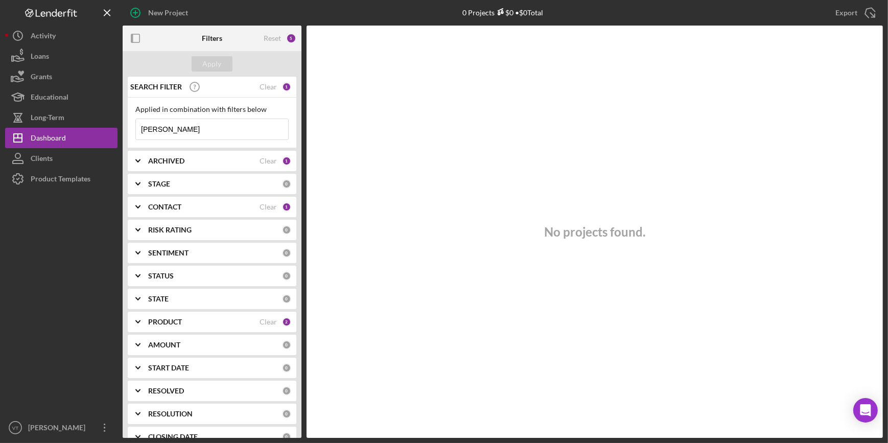
click at [271, 83] on div "Clear" at bounding box center [268, 87] width 17 height 8
click at [221, 65] on button "Apply" at bounding box center [212, 63] width 41 height 15
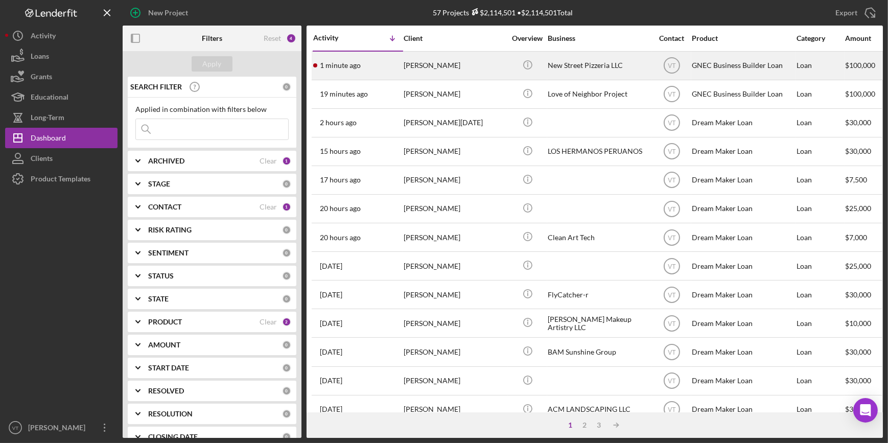
click at [453, 70] on div "[PERSON_NAME]" at bounding box center [455, 65] width 102 height 27
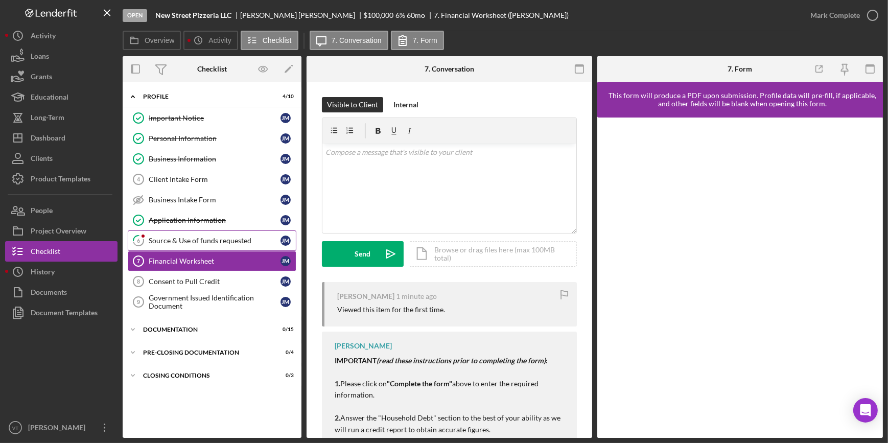
click at [216, 237] on div "Source & Use of funds requested" at bounding box center [215, 241] width 132 height 8
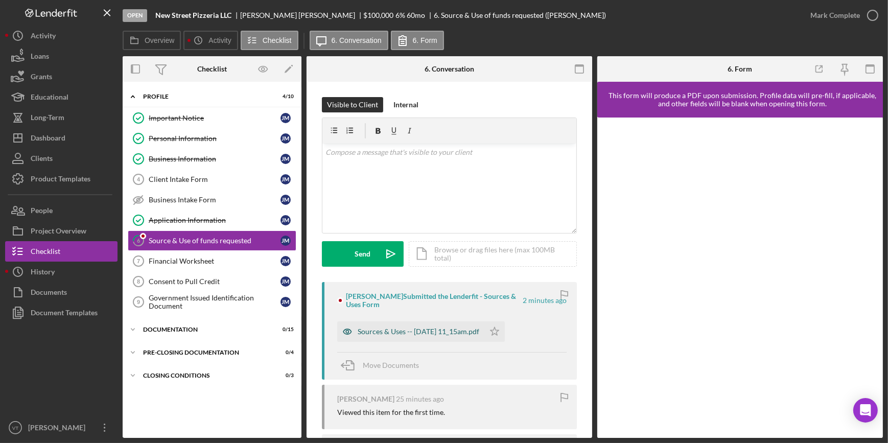
click at [404, 336] on div "Sources & Uses -- [DATE] 11_15am.pdf" at bounding box center [410, 331] width 147 height 20
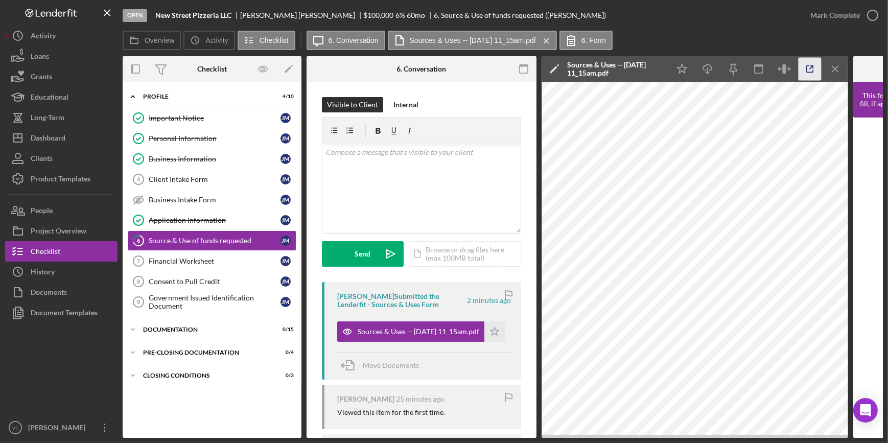
click at [805, 71] on icon "button" at bounding box center [810, 69] width 23 height 23
click at [837, 13] on div "Mark Complete" at bounding box center [836, 15] width 50 height 20
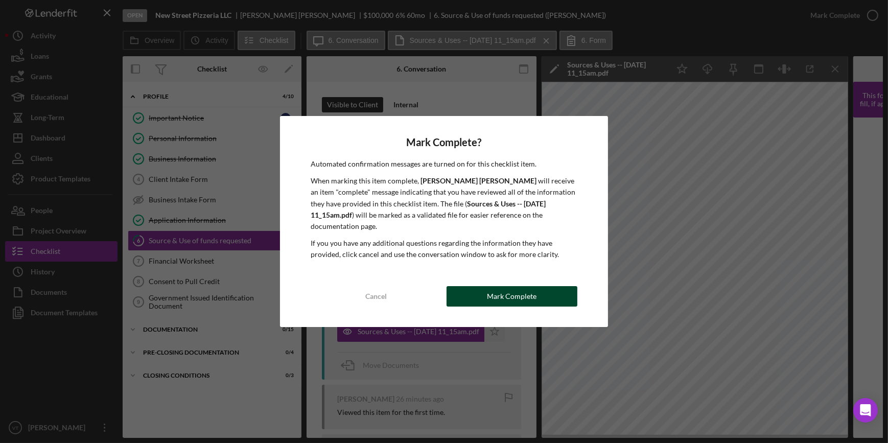
click at [486, 287] on button "Mark Complete" at bounding box center [512, 296] width 131 height 20
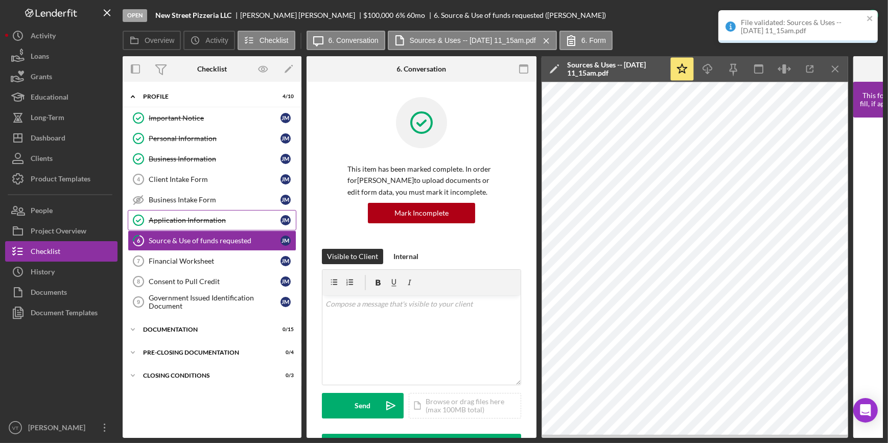
click at [229, 217] on div "Application Information" at bounding box center [215, 220] width 132 height 8
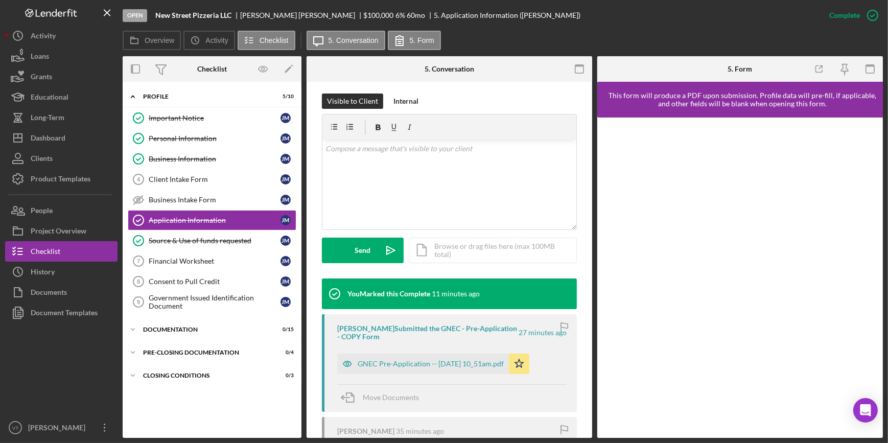
scroll to position [232, 0]
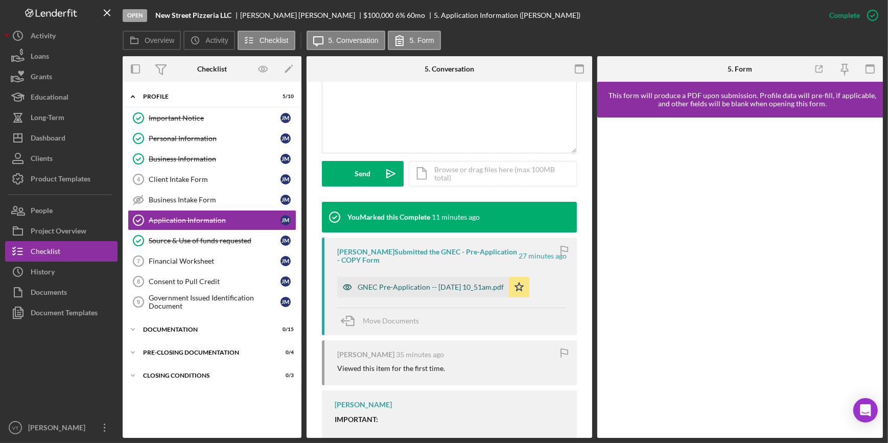
click at [441, 286] on div "GNEC Pre-Application -- [DATE] 10_51am.pdf" at bounding box center [431, 287] width 146 height 8
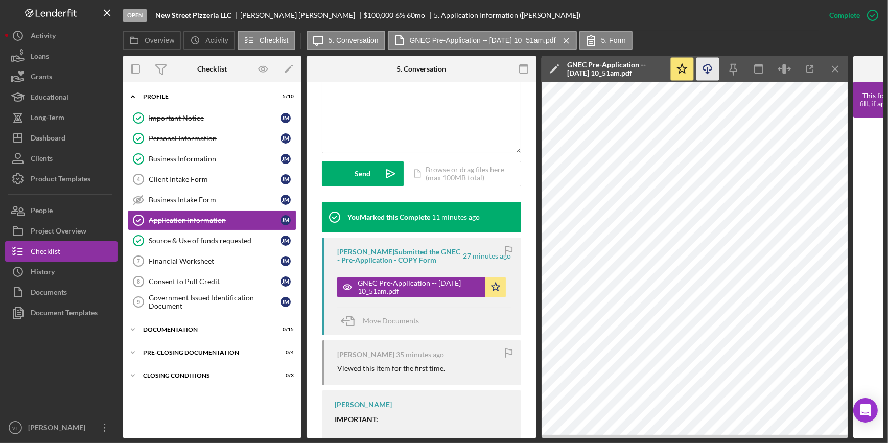
click at [703, 70] on icon "Icon/Download" at bounding box center [708, 69] width 23 height 23
click at [85, 135] on button "Icon/Dashboard Dashboard" at bounding box center [61, 138] width 112 height 20
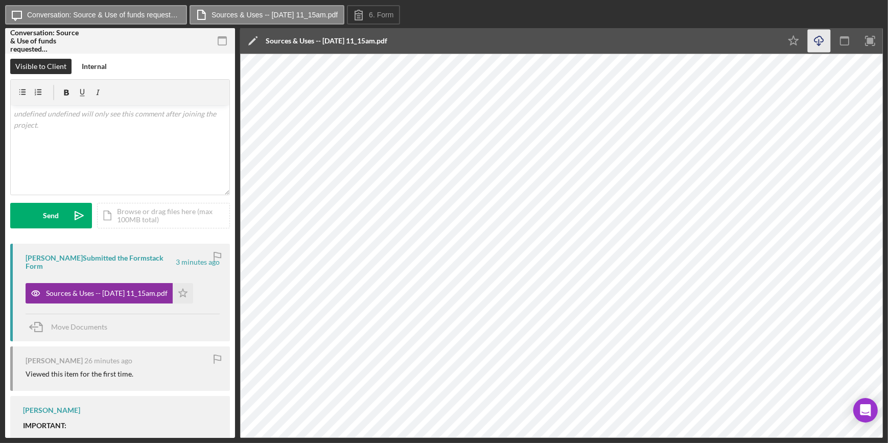
click at [818, 40] on icon "Icon/Download" at bounding box center [819, 41] width 23 height 23
